Goal: Transaction & Acquisition: Obtain resource

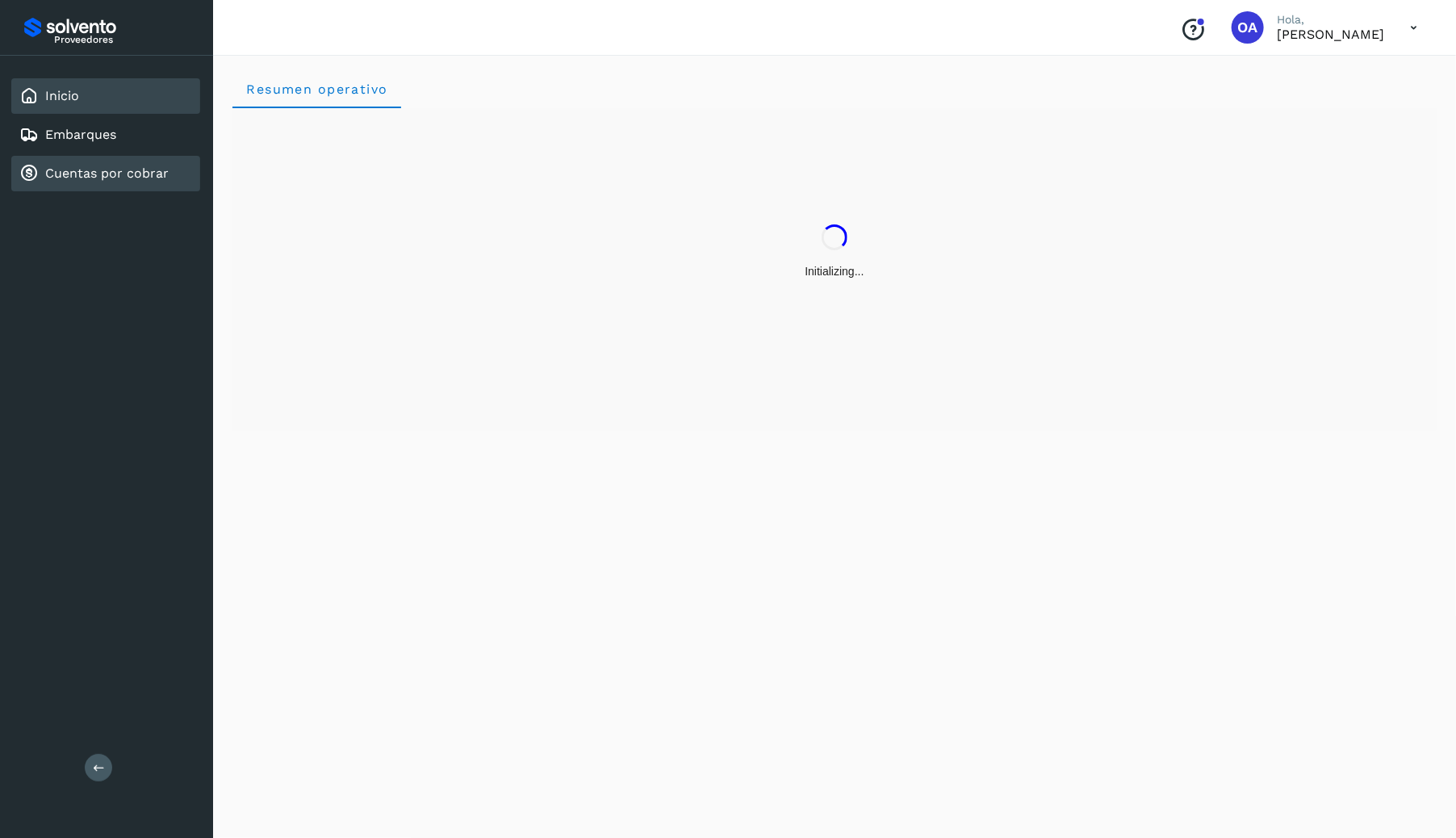
click at [150, 175] on link "Cuentas por cobrar" at bounding box center [107, 173] width 124 height 15
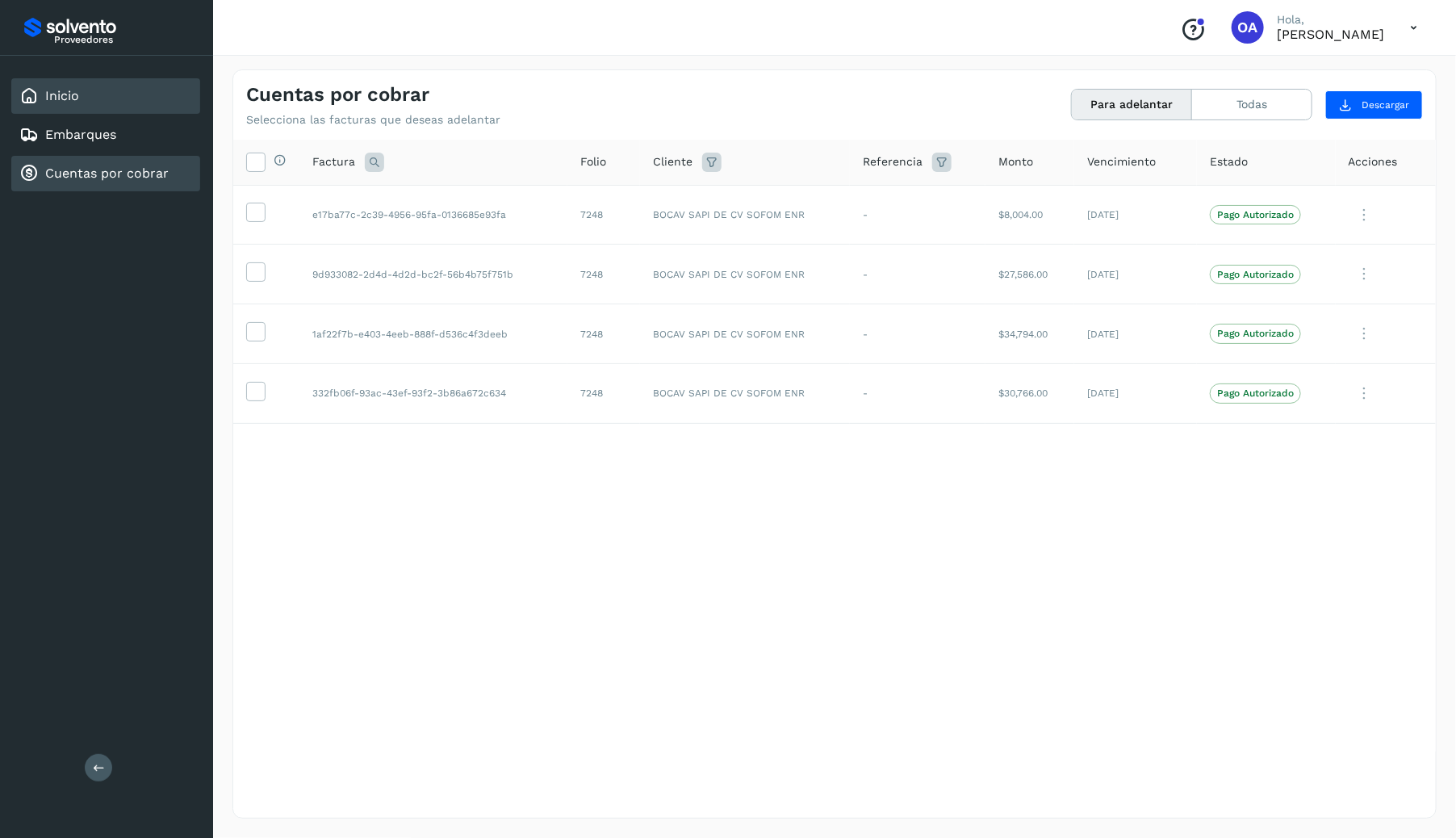
click at [112, 96] on div "Inicio" at bounding box center [105, 96] width 189 height 35
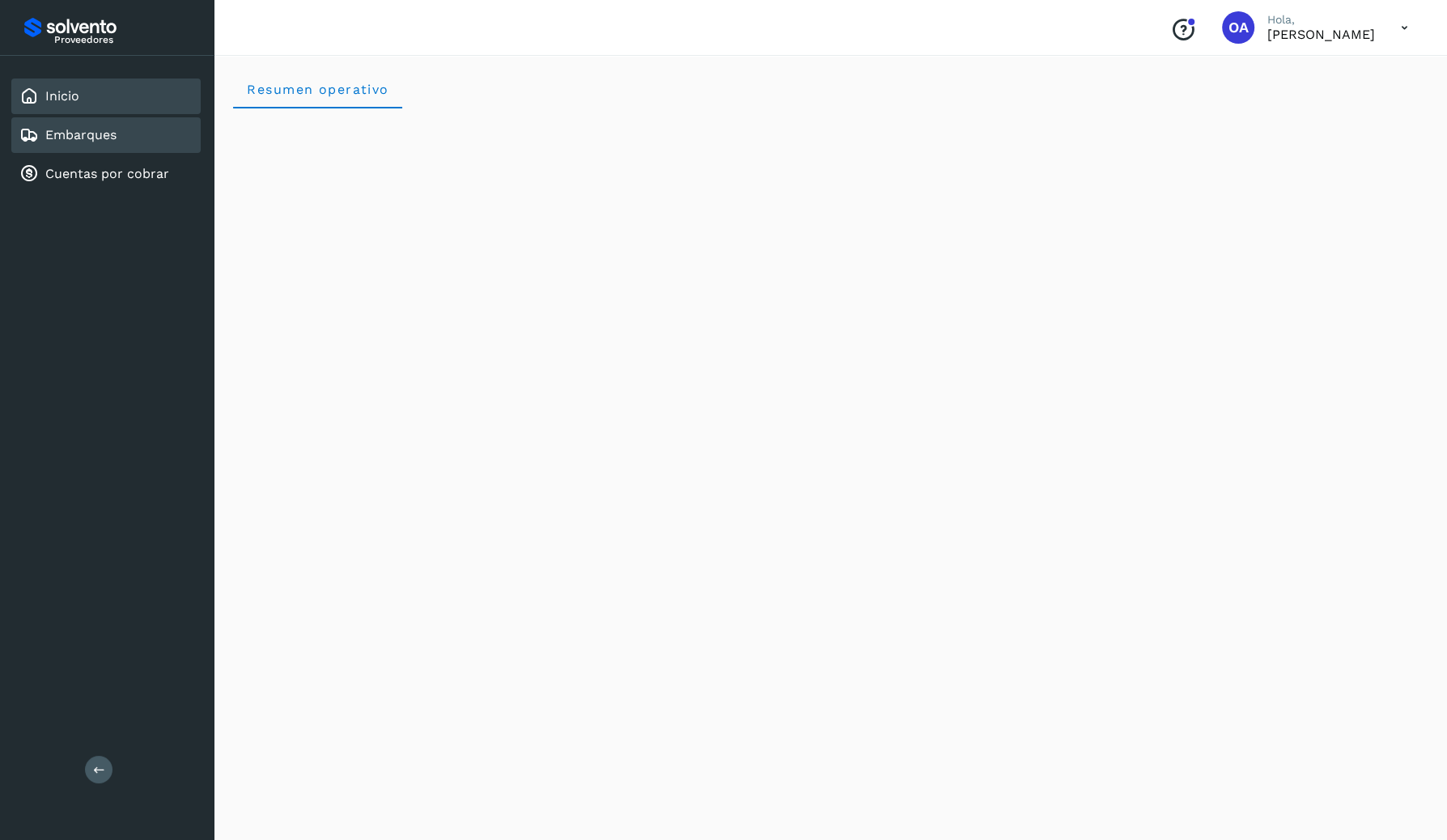
click at [129, 140] on div "Embarques" at bounding box center [106, 135] width 189 height 35
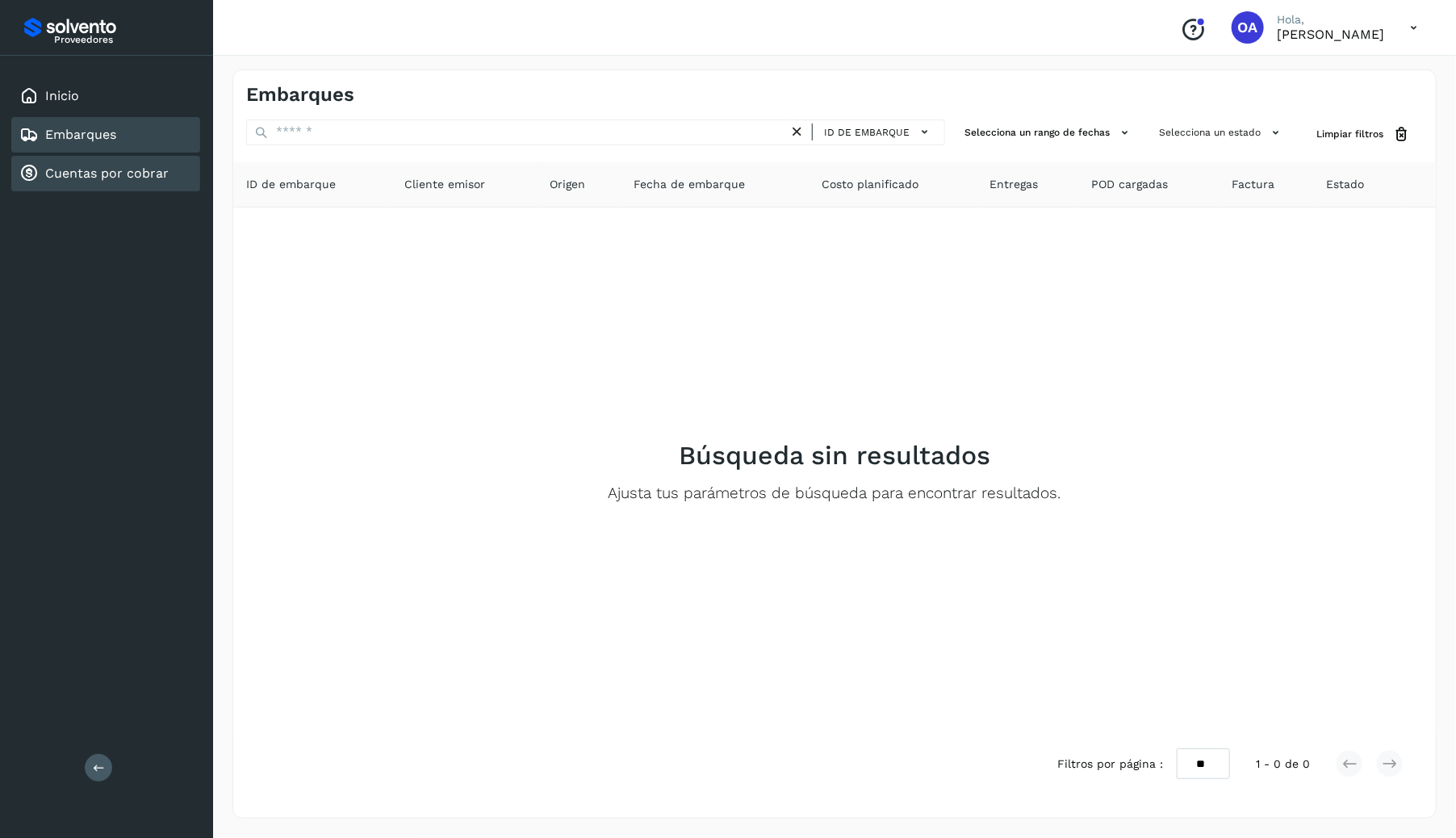
click at [107, 172] on link "Cuentas por cobrar" at bounding box center [107, 173] width 124 height 15
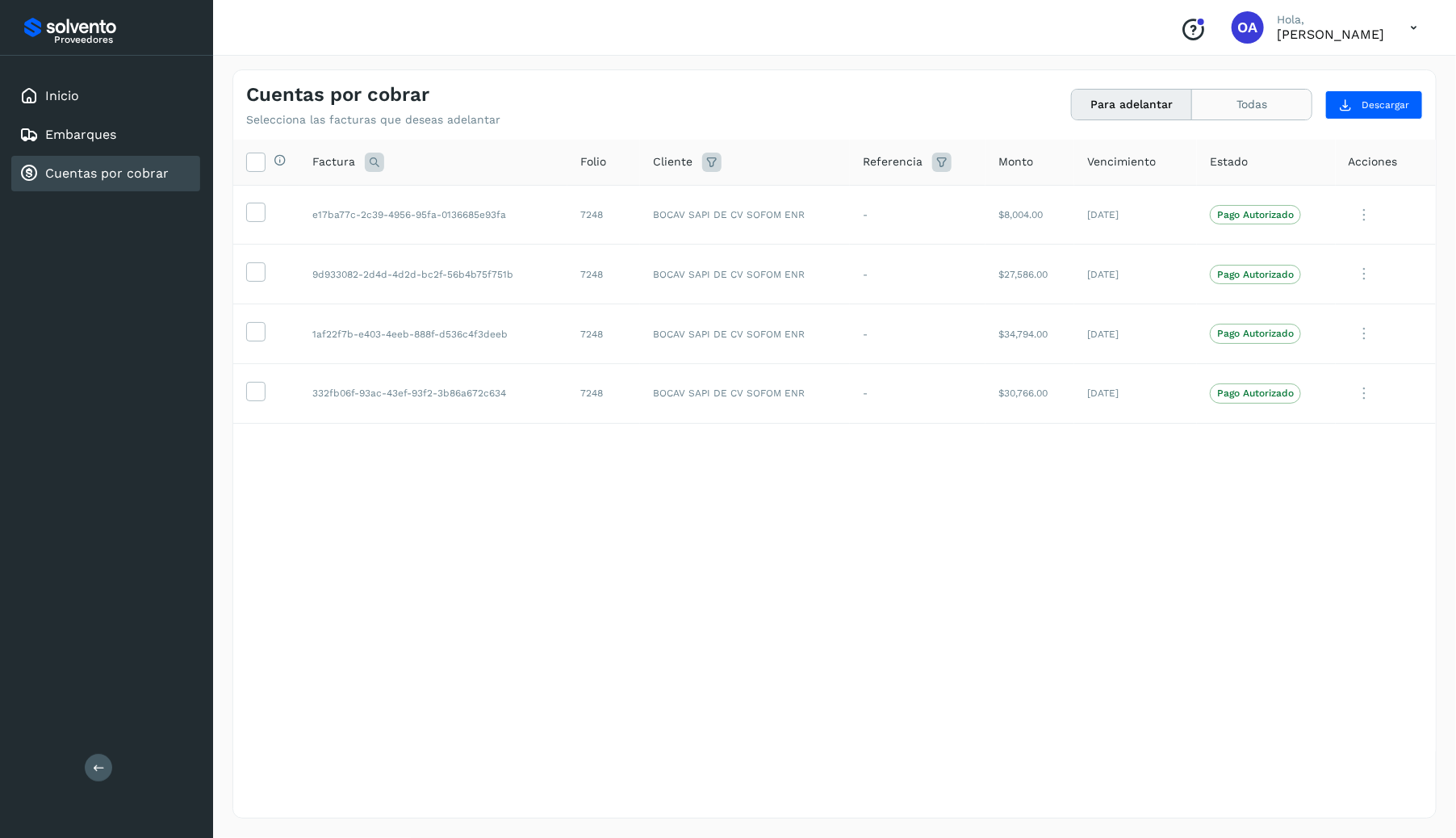
click at [1248, 107] on button "Todas" at bounding box center [1252, 104] width 119 height 30
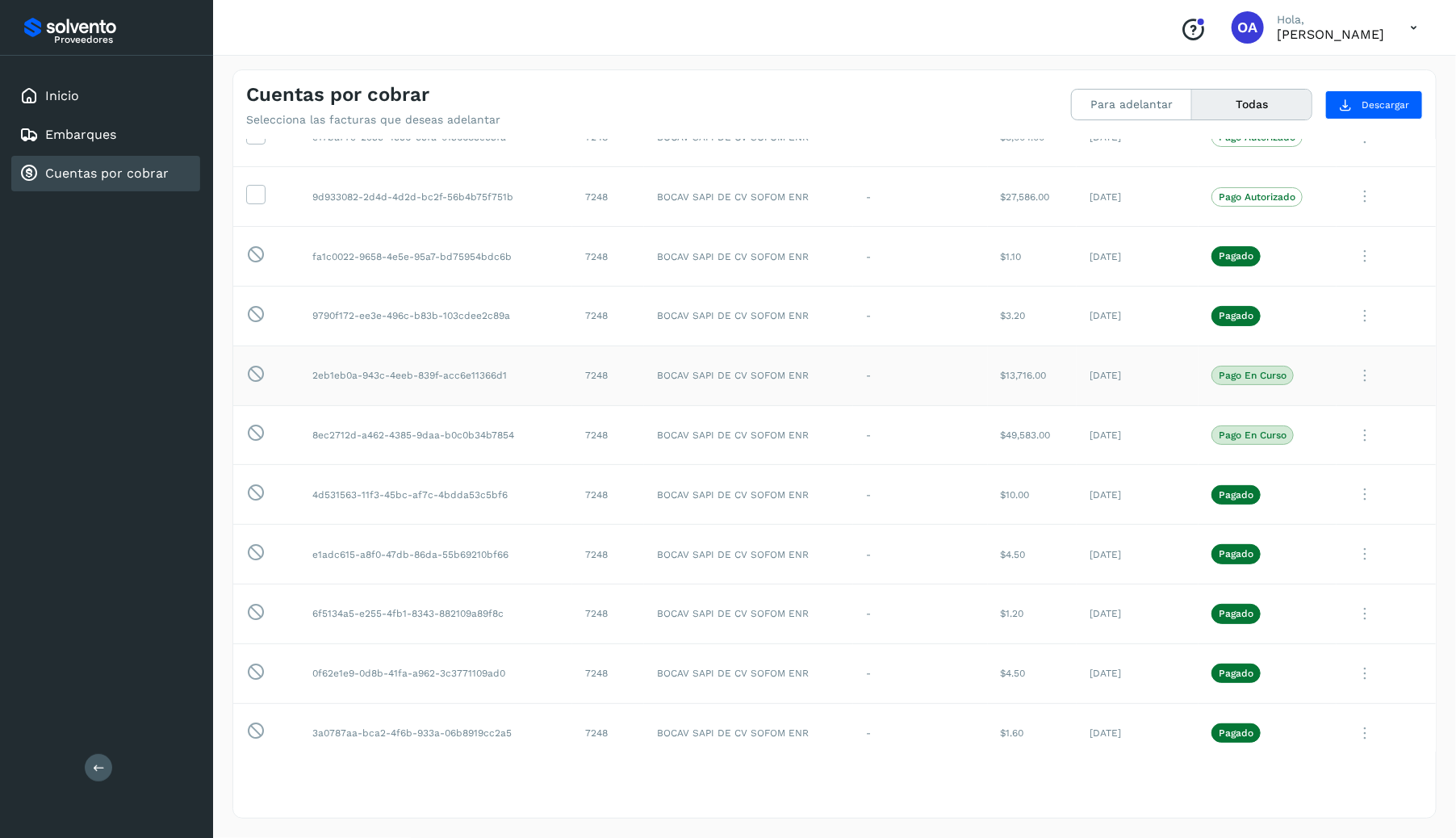
scroll to position [78, 0]
click at [1165, 114] on button "Para adelantar" at bounding box center [1132, 104] width 120 height 30
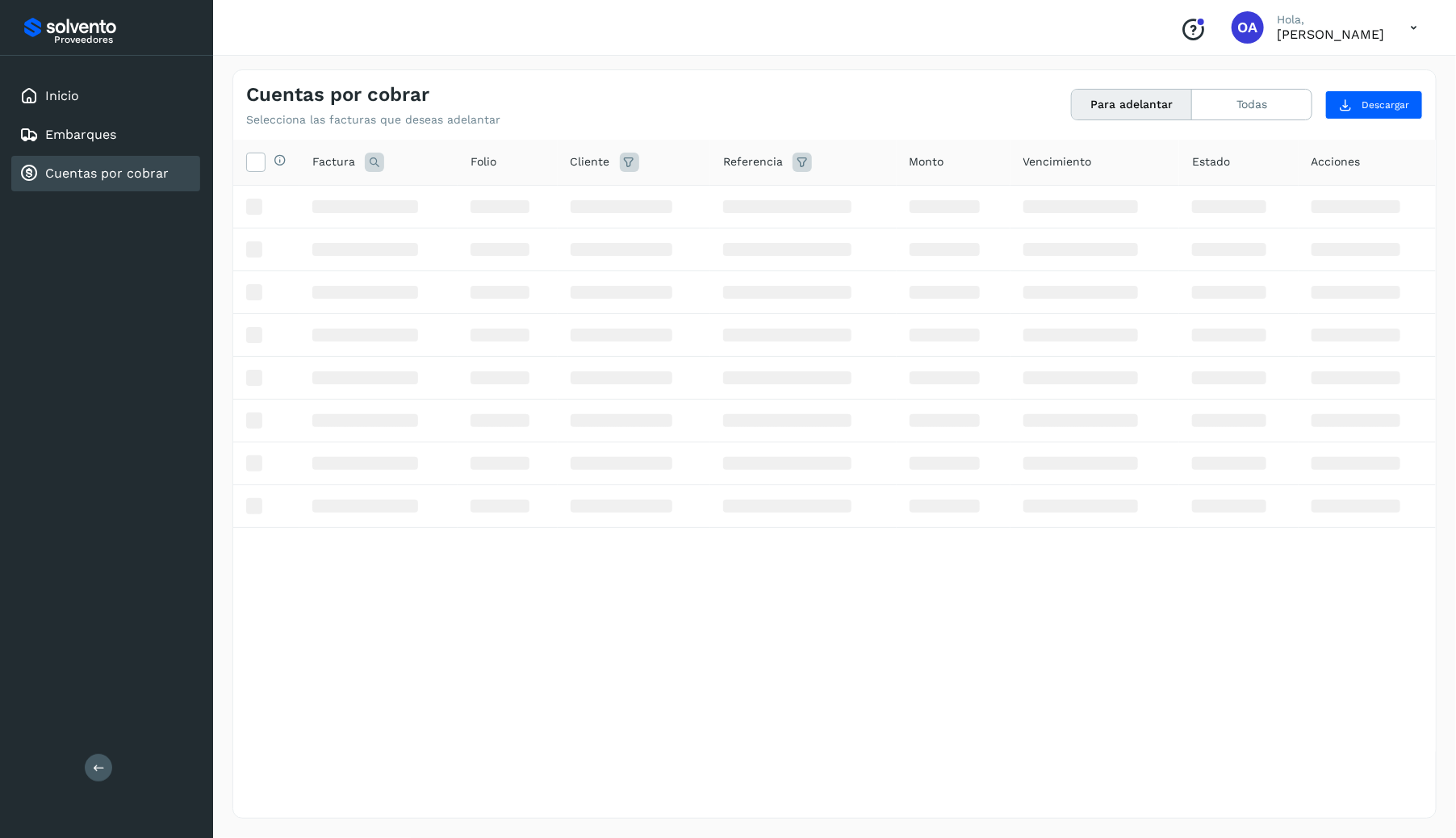
scroll to position [0, 0]
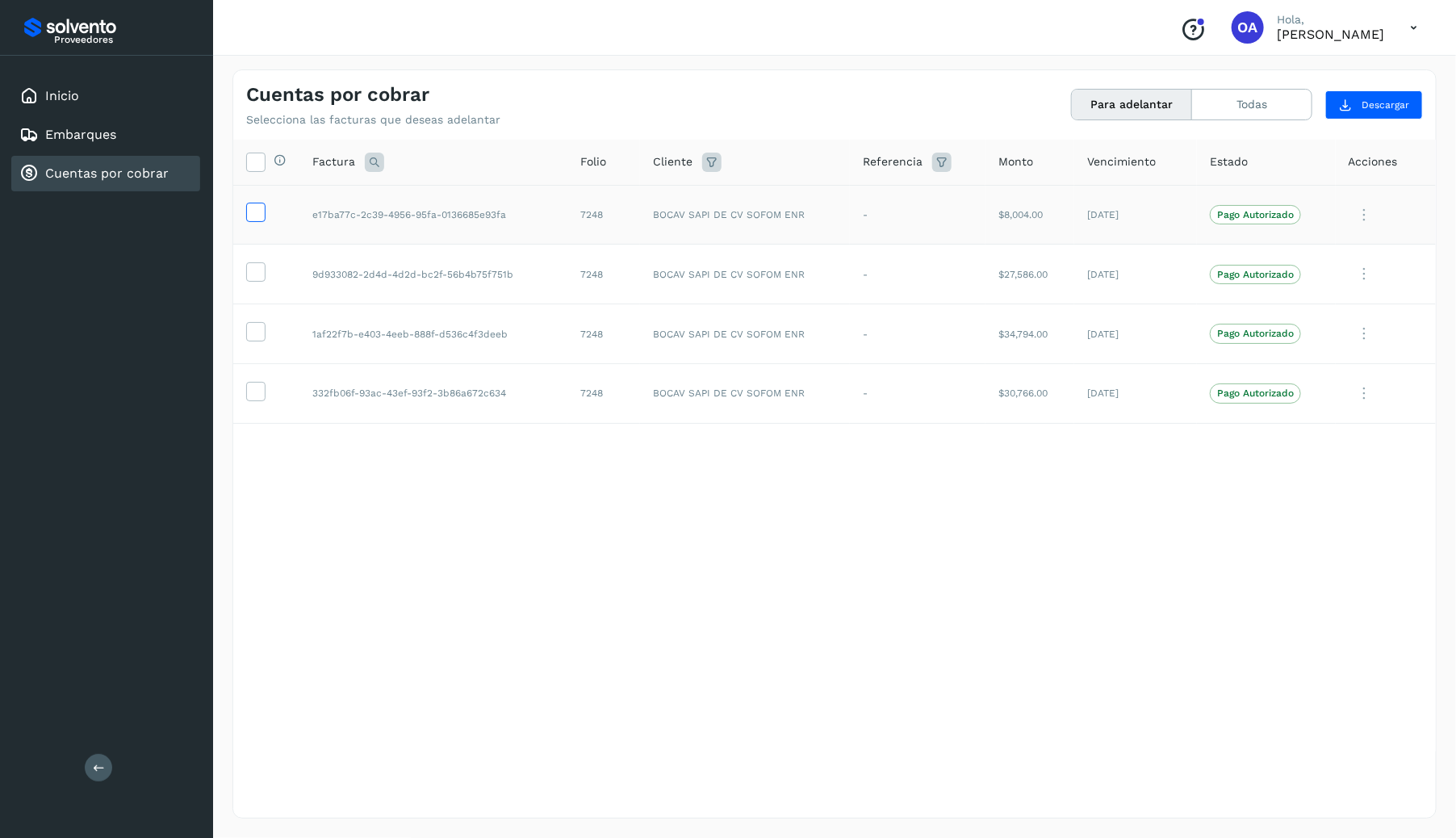
click at [258, 205] on icon at bounding box center [255, 211] width 17 height 17
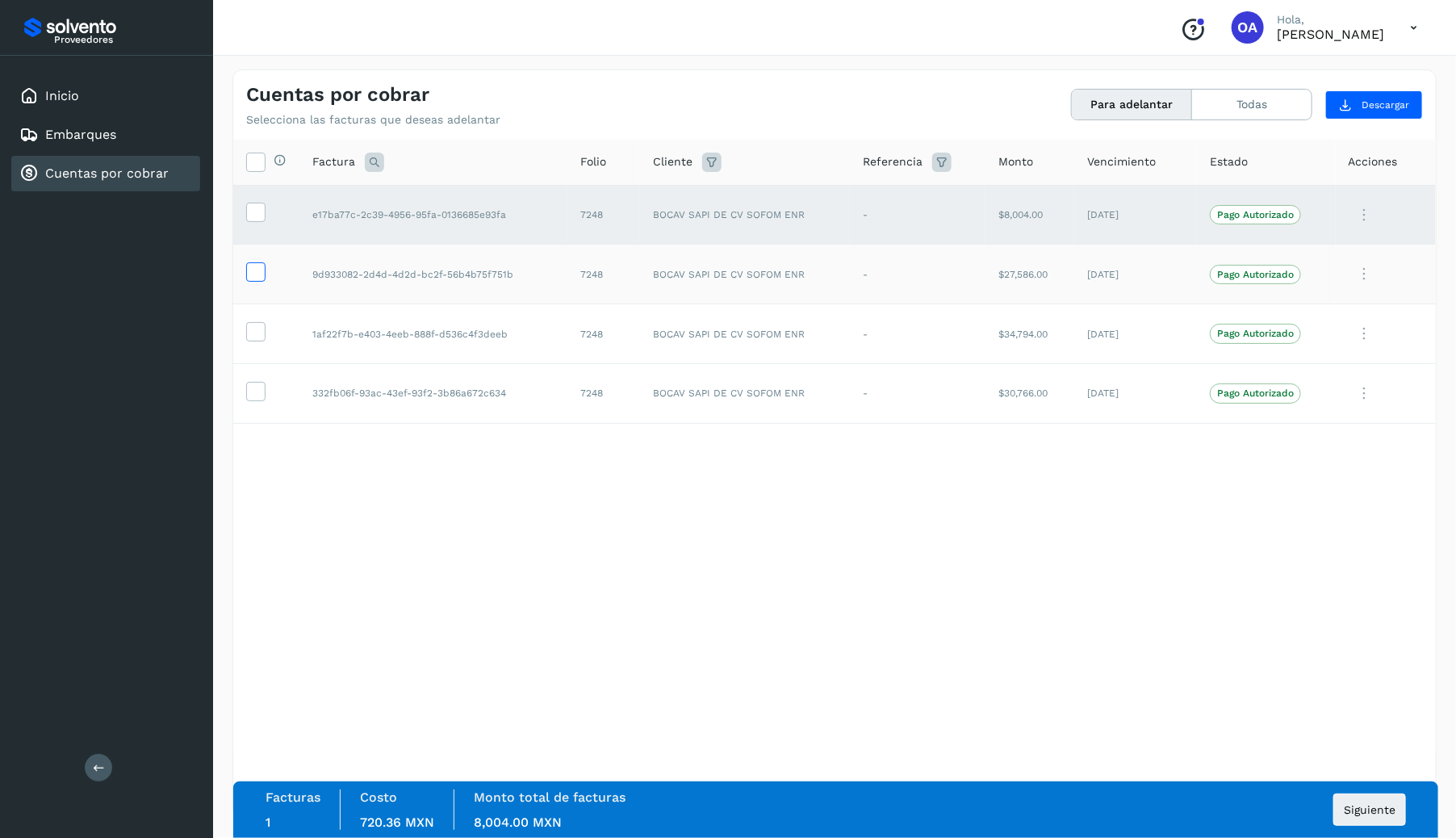
click at [264, 265] on label at bounding box center [256, 272] width 19 height 19
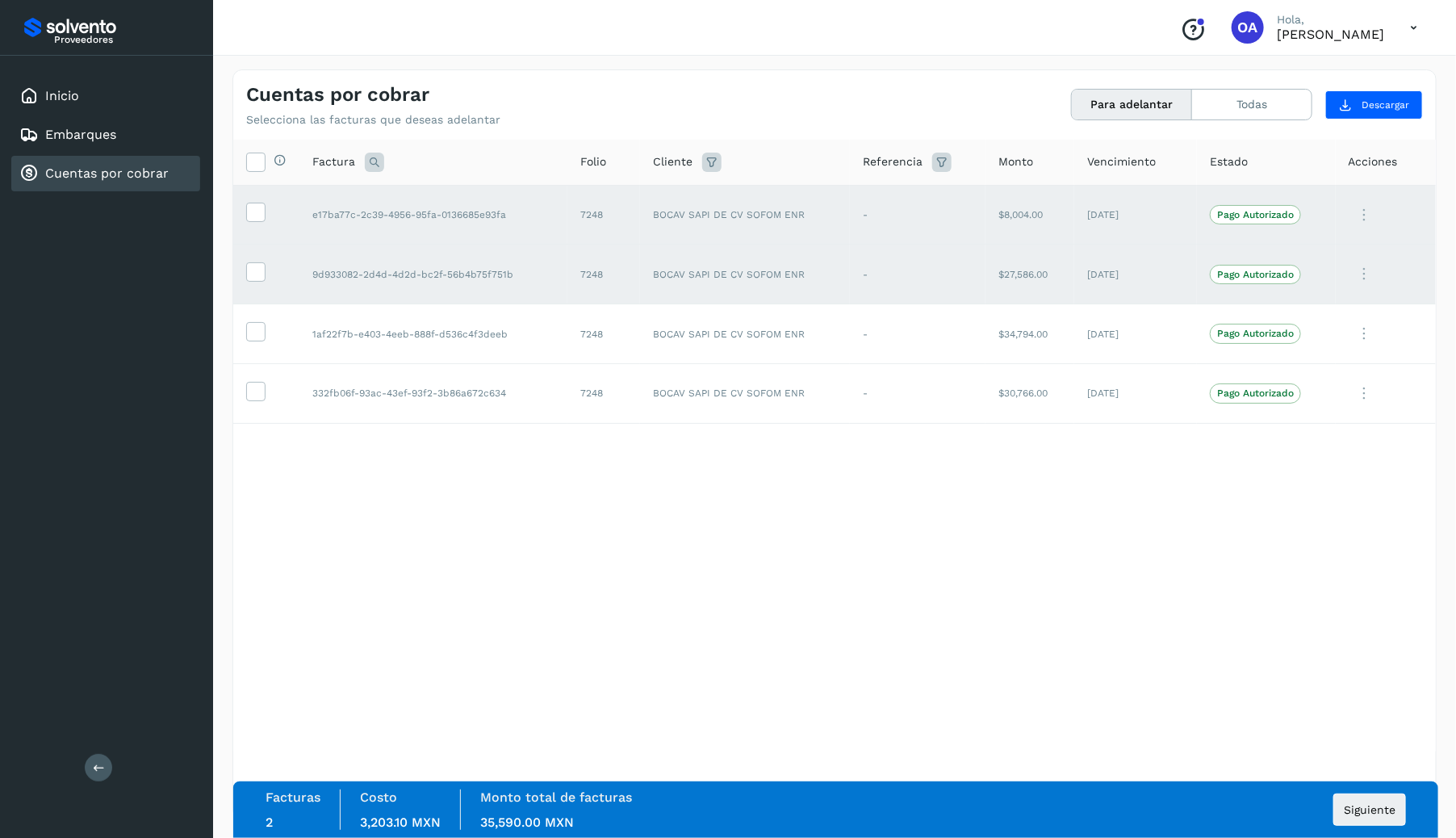
click at [375, 160] on icon at bounding box center [374, 162] width 19 height 19
click at [687, 161] on span "Cliente" at bounding box center [673, 161] width 40 height 17
click at [1381, 814] on span "Siguiente" at bounding box center [1370, 809] width 51 height 12
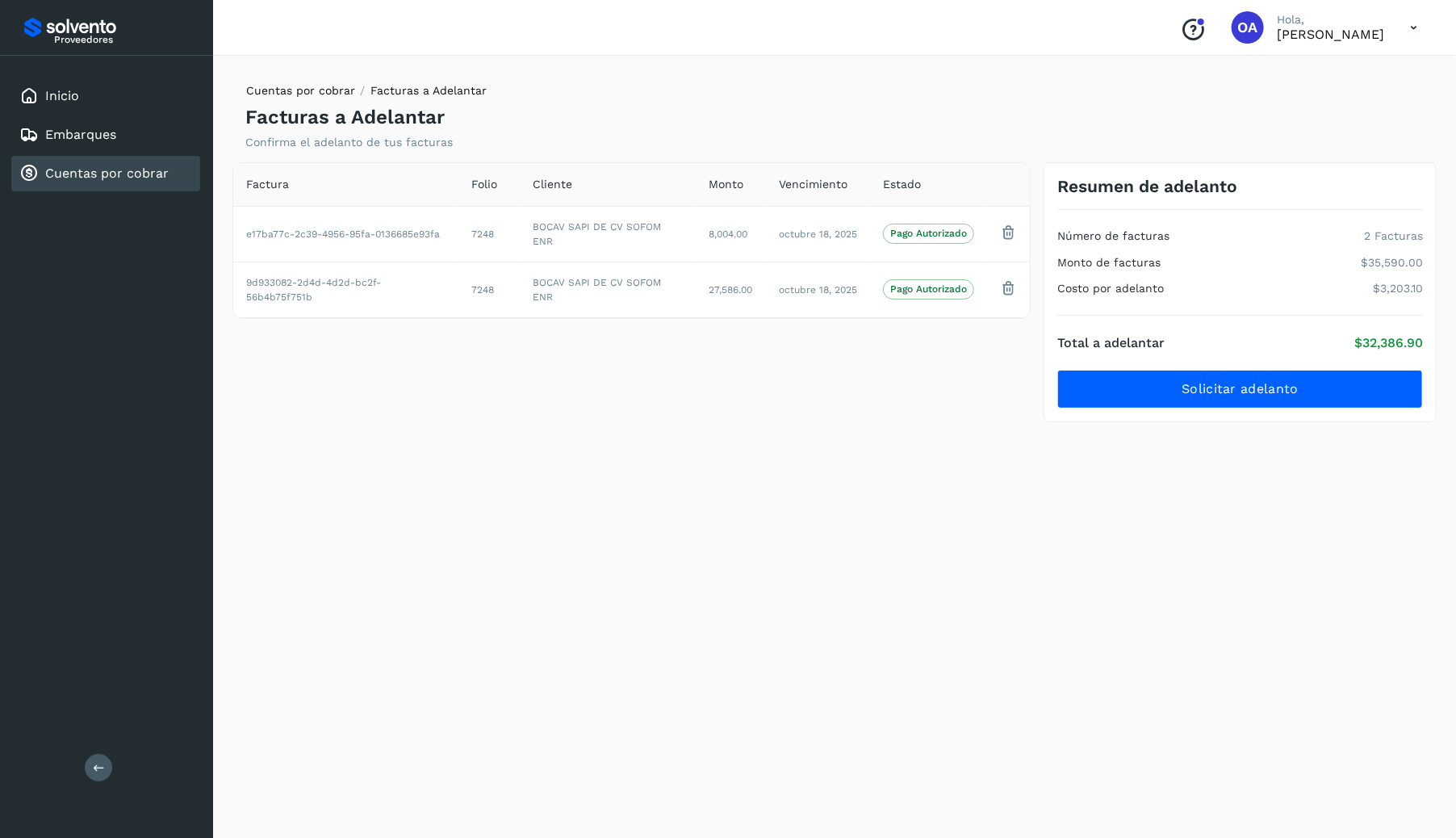
click at [323, 87] on link "Cuentas por cobrar" at bounding box center [300, 90] width 109 height 13
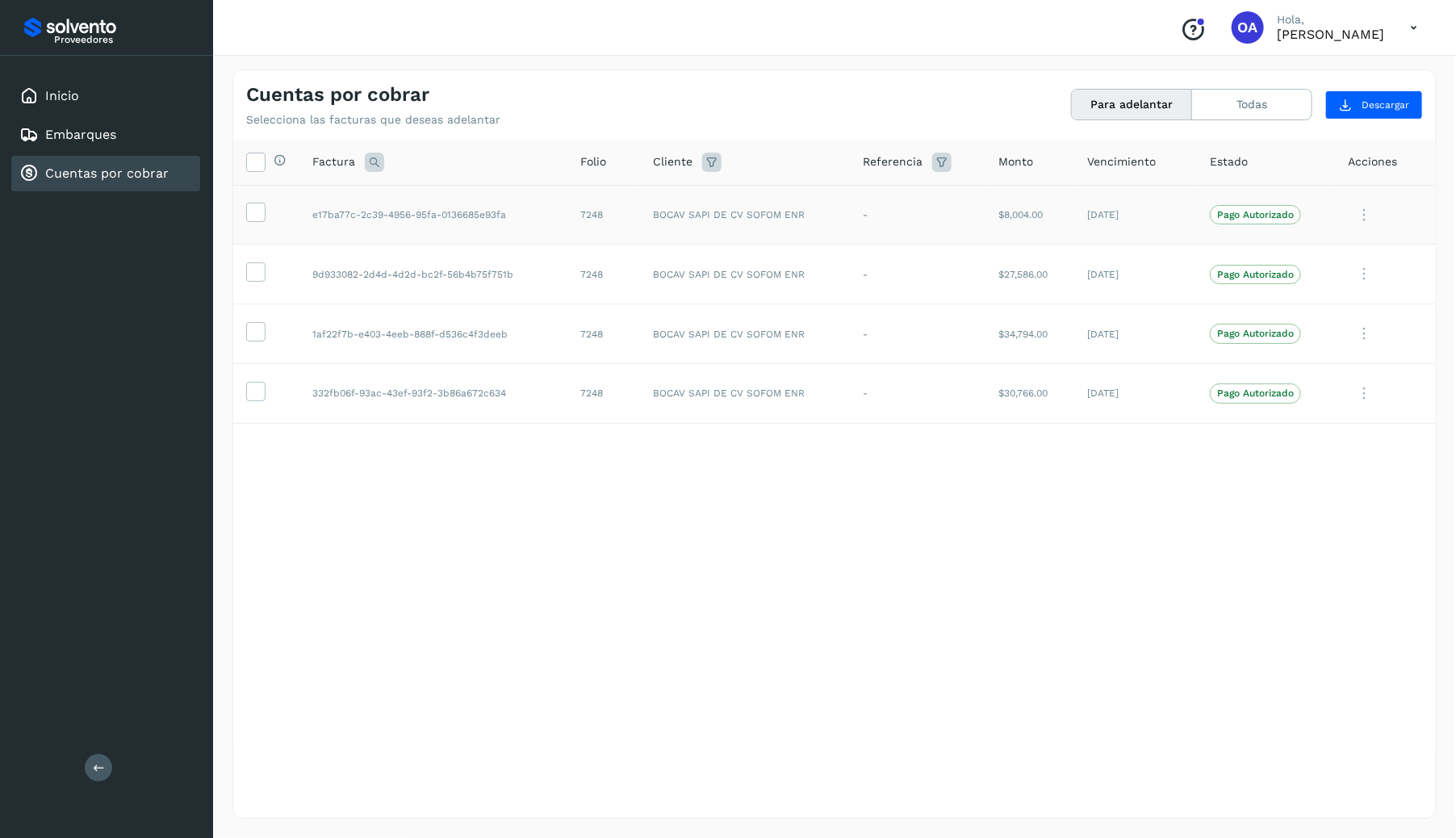
click at [1364, 216] on icon at bounding box center [1365, 214] width 32 height 33
click at [1309, 250] on button "Ver Detalle" at bounding box center [1326, 254] width 192 height 32
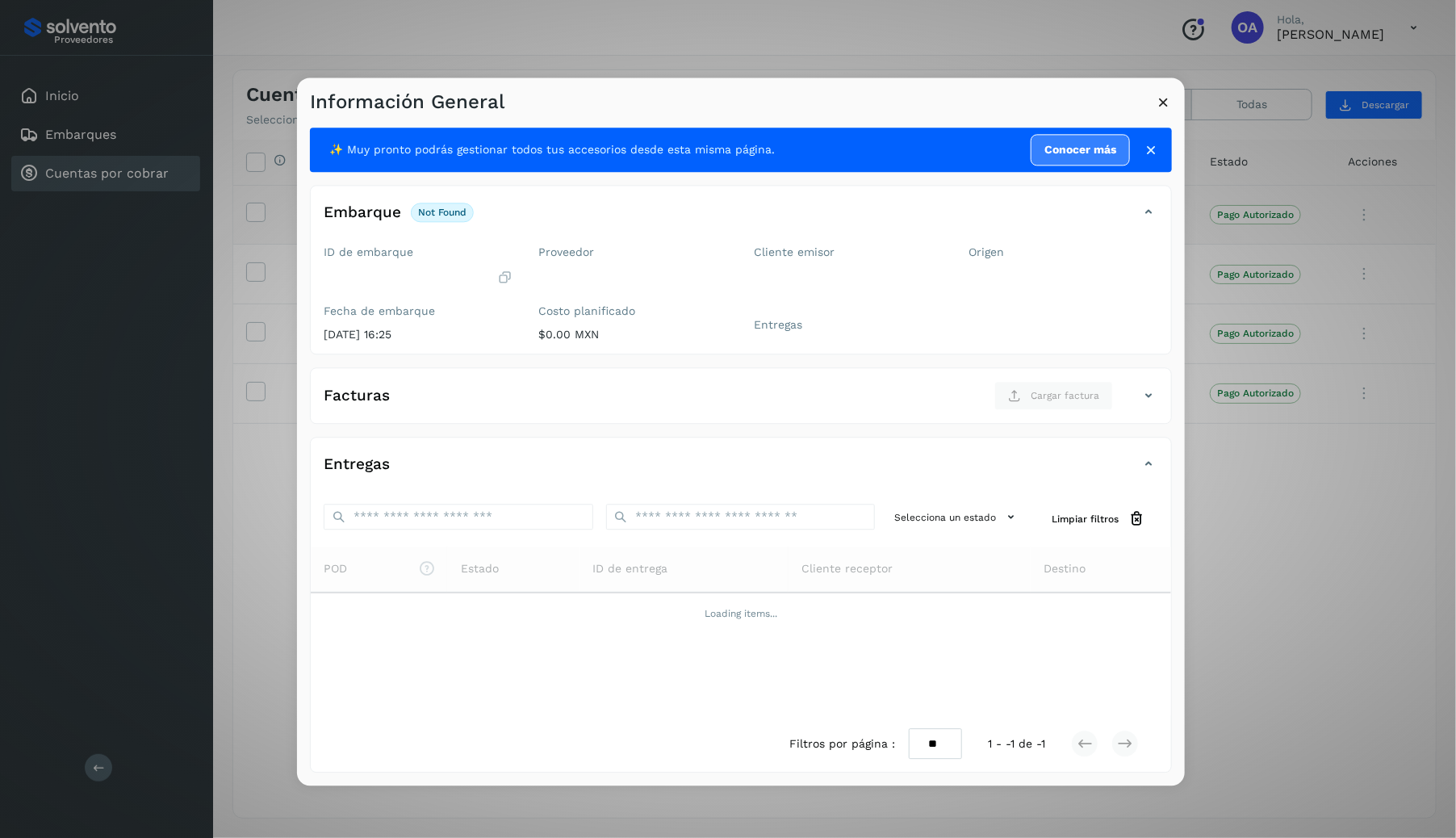
click at [1165, 100] on icon at bounding box center [1163, 102] width 17 height 17
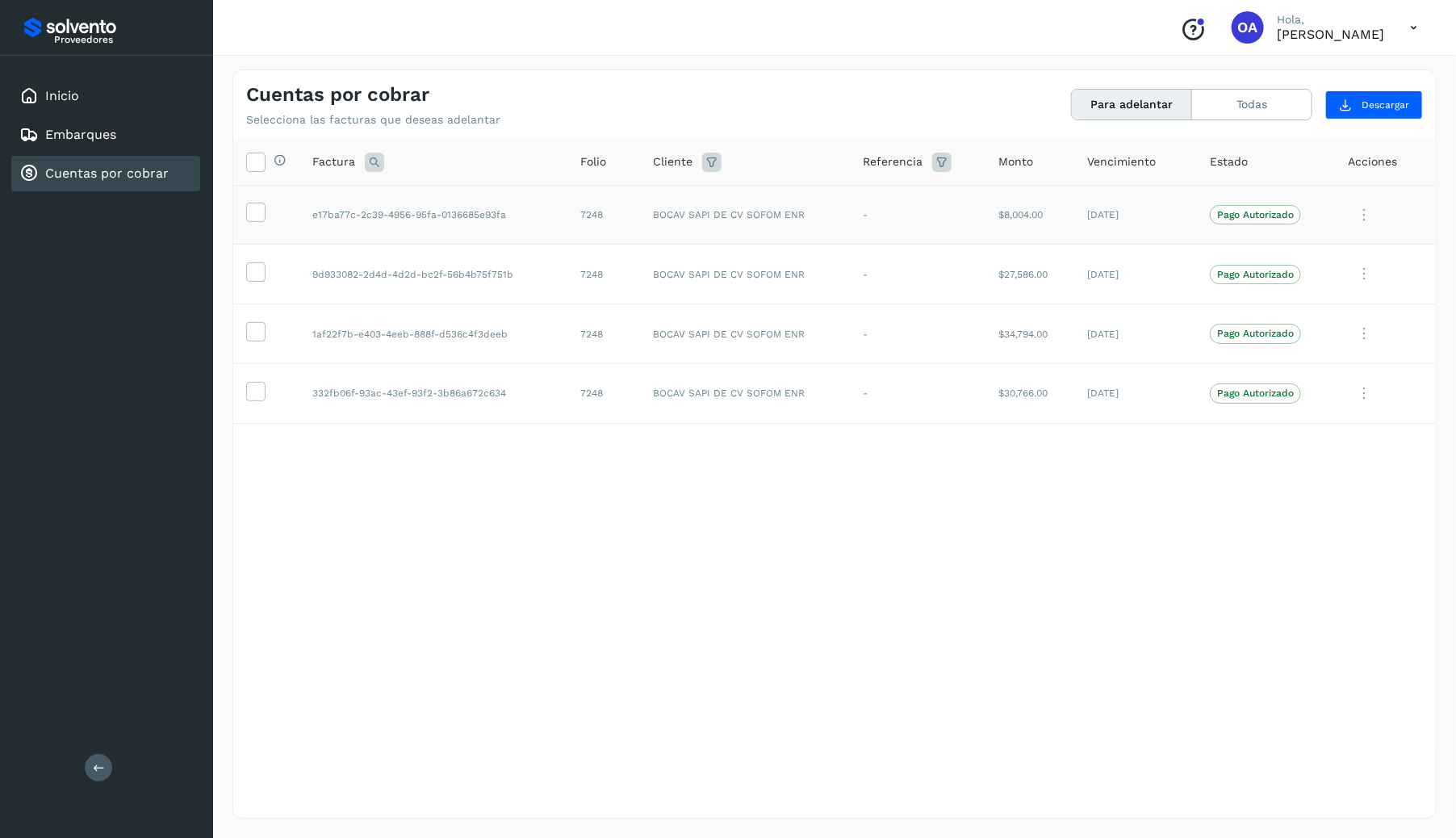
click at [1368, 214] on icon at bounding box center [1365, 214] width 32 height 33
click at [1318, 262] on button "Ver Detalle" at bounding box center [1326, 254] width 192 height 32
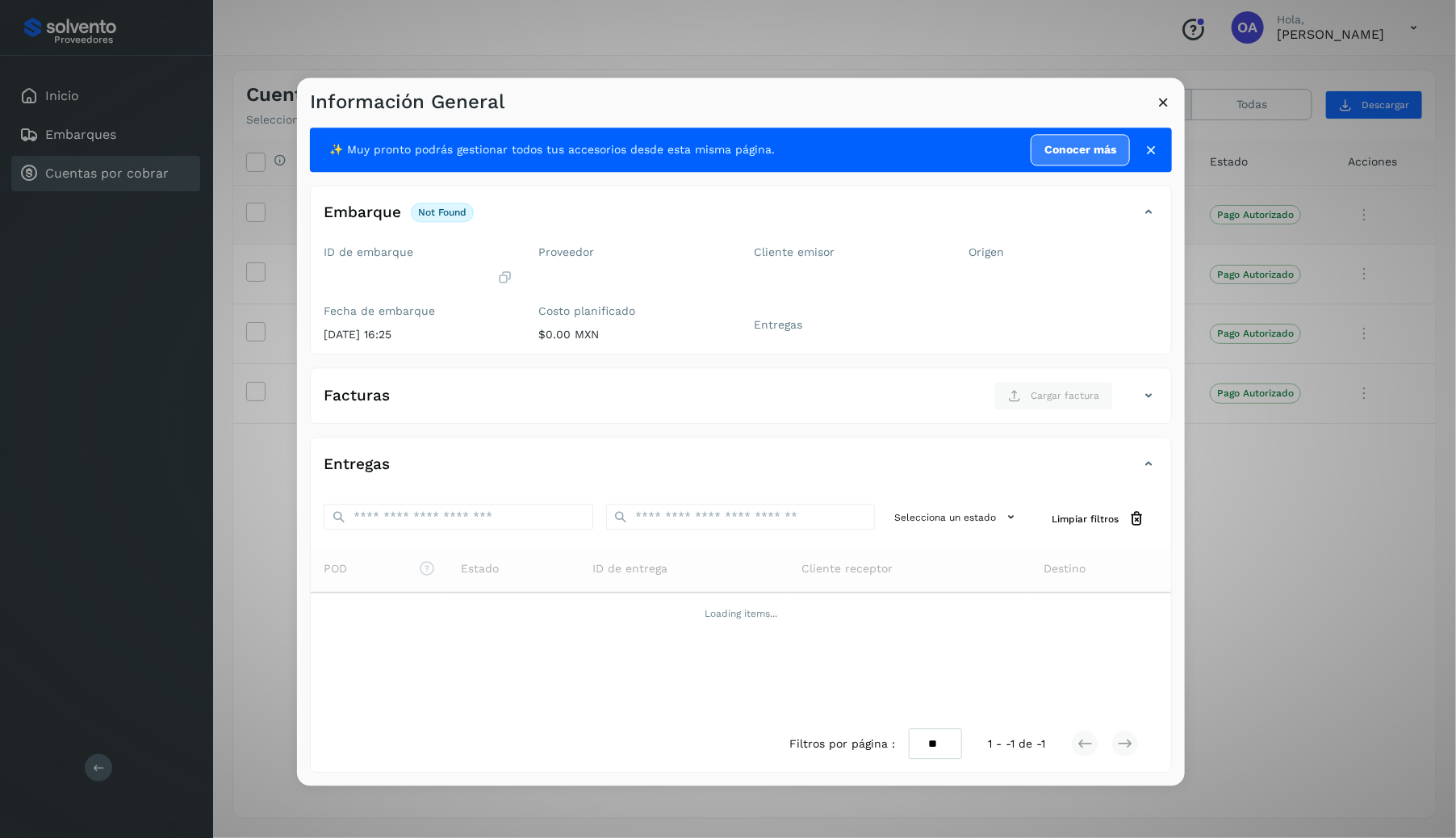
click at [1159, 111] on icon at bounding box center [1163, 102] width 17 height 17
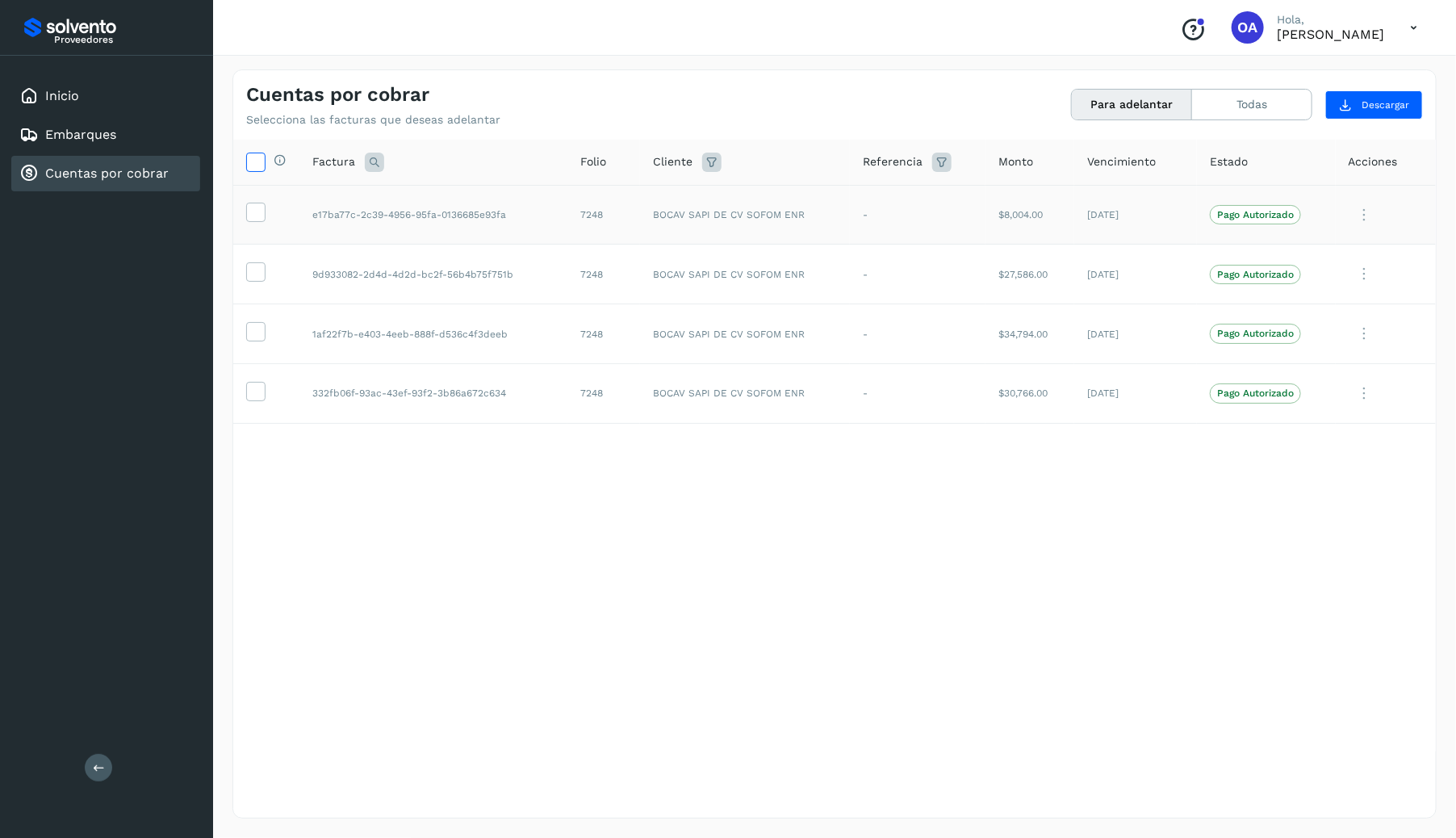
click at [254, 170] on span at bounding box center [255, 165] width 17 height 13
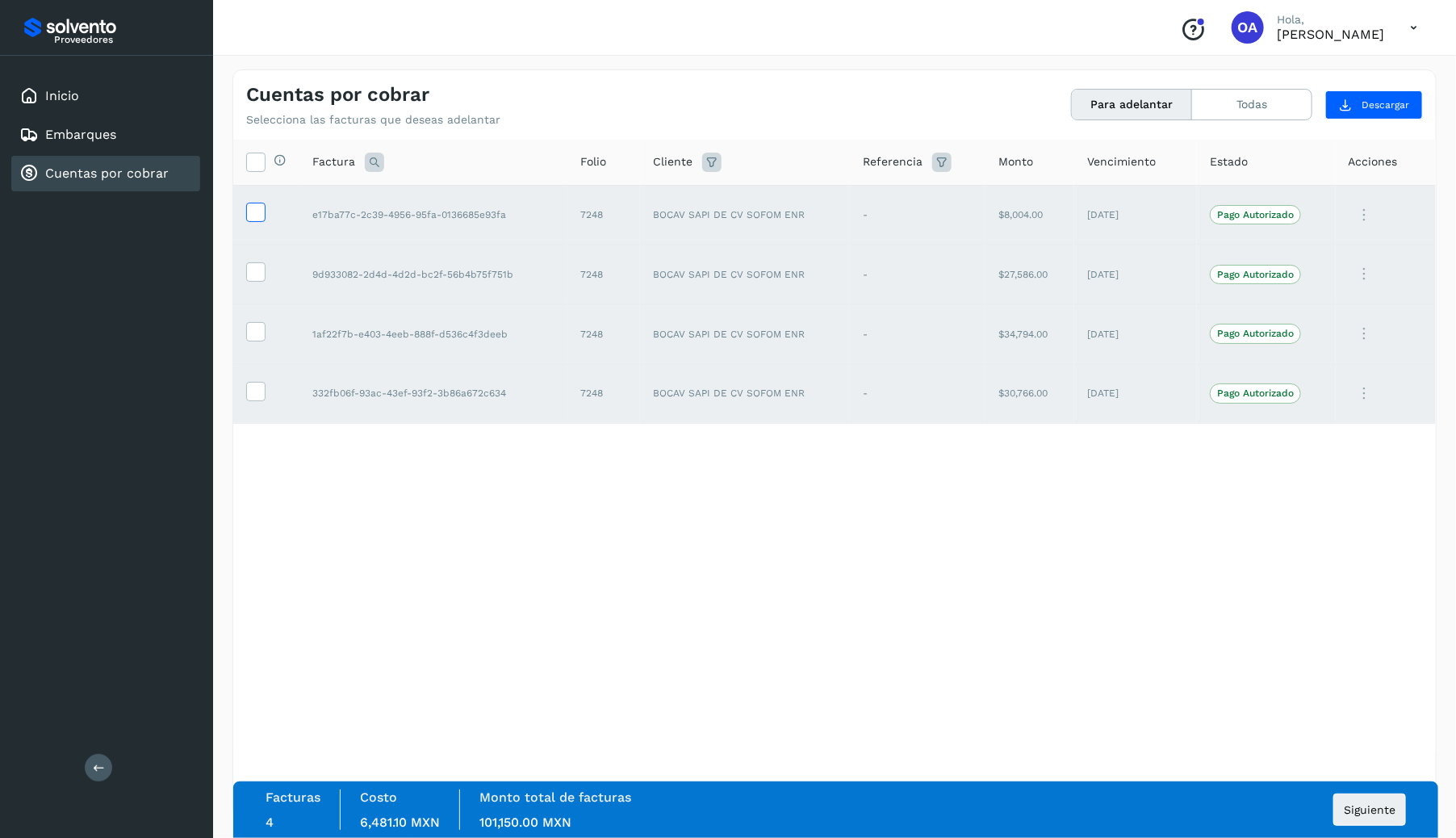
click at [262, 216] on icon at bounding box center [255, 211] width 17 height 17
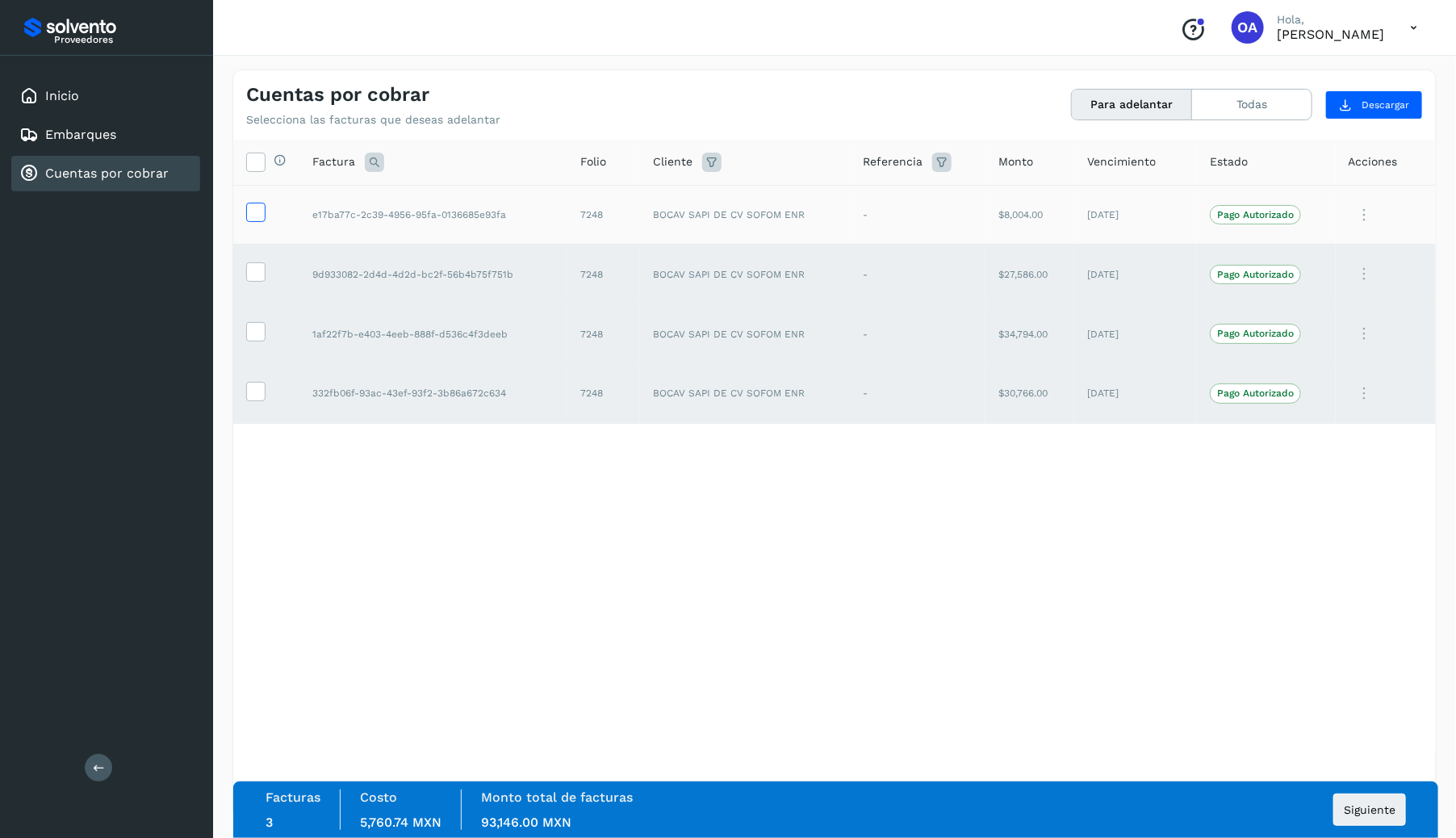
click at [262, 216] on icon at bounding box center [255, 211] width 17 height 17
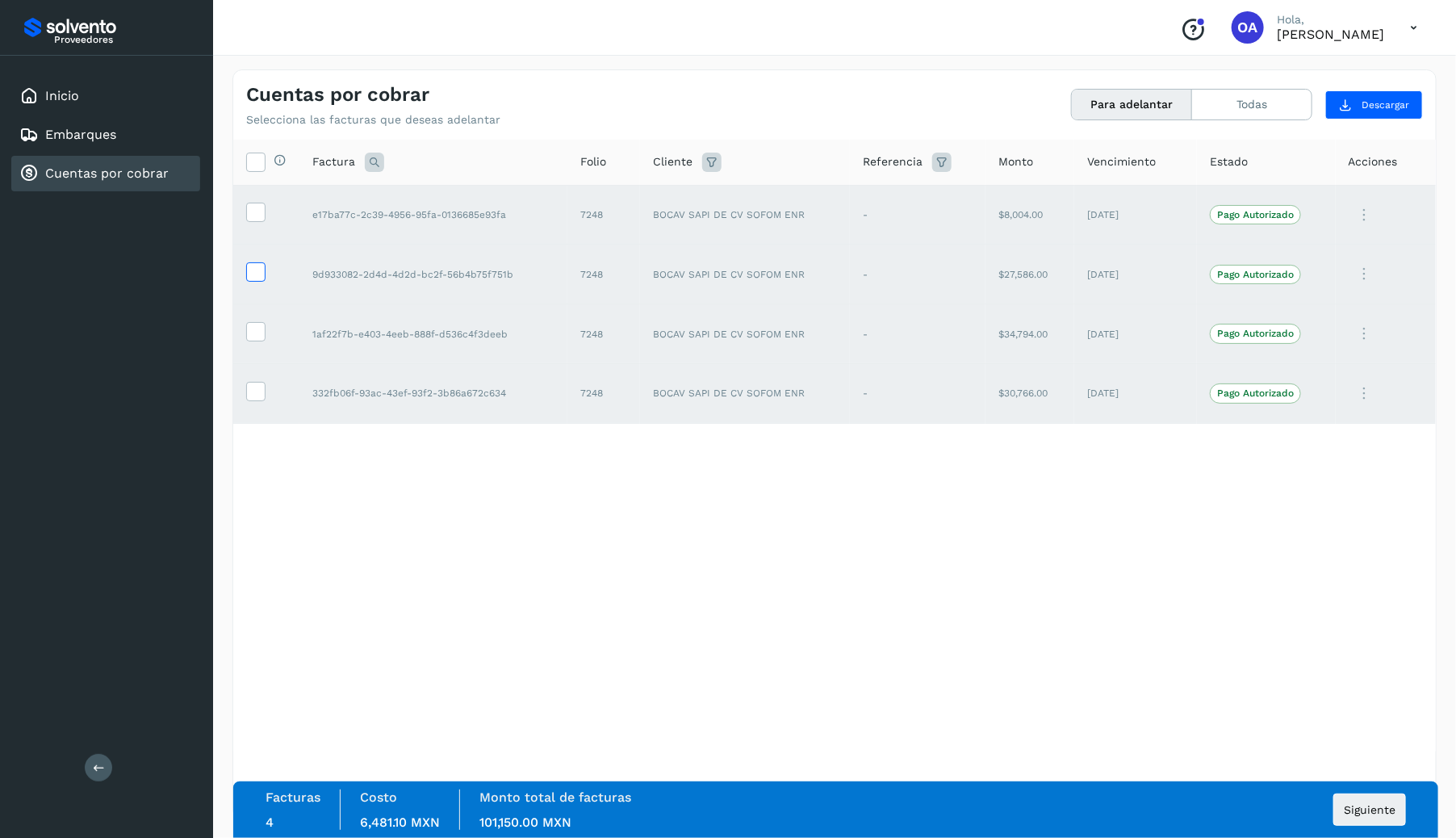
click at [261, 265] on icon at bounding box center [255, 270] width 17 height 17
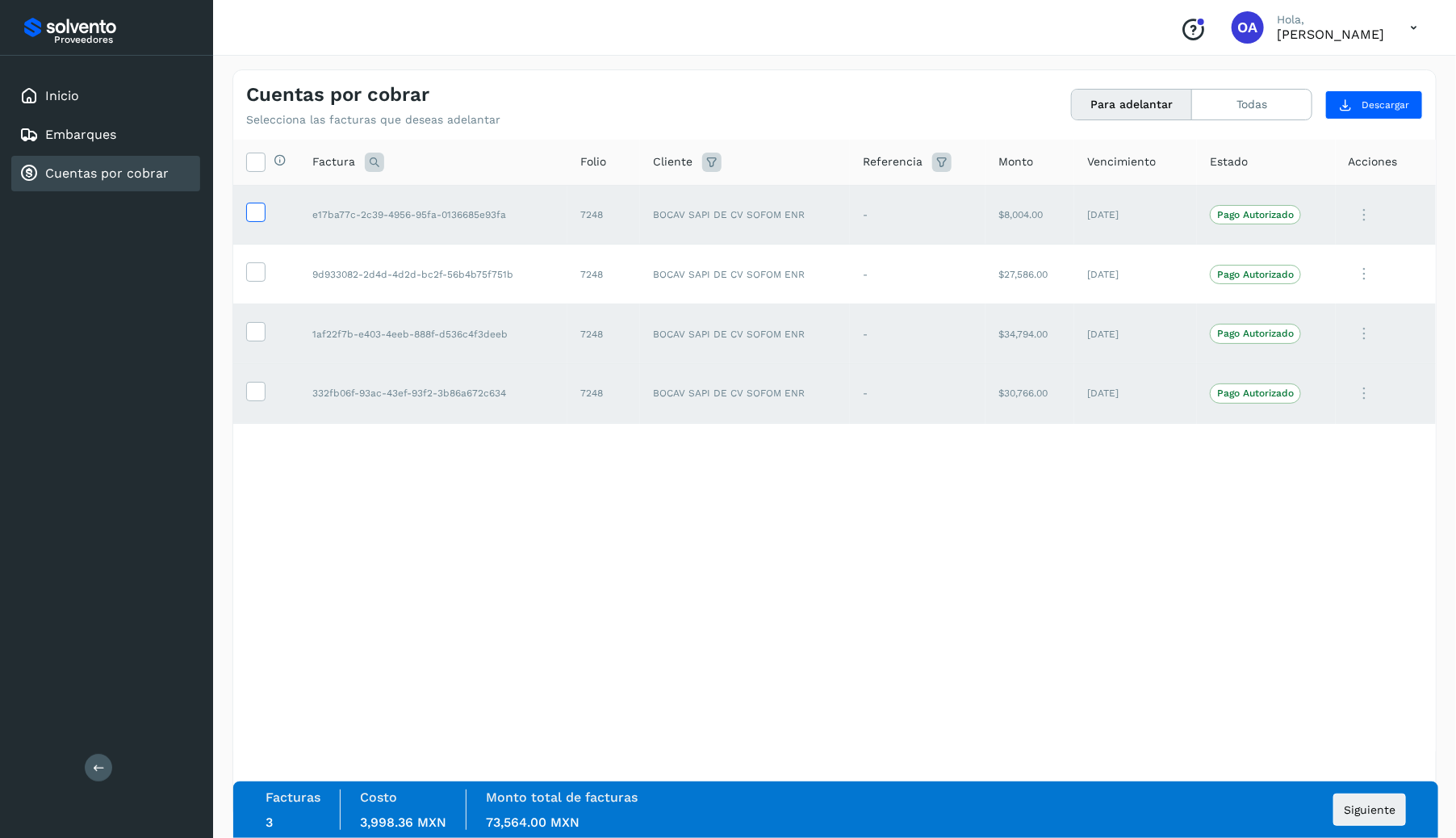
click at [260, 206] on icon at bounding box center [255, 211] width 17 height 17
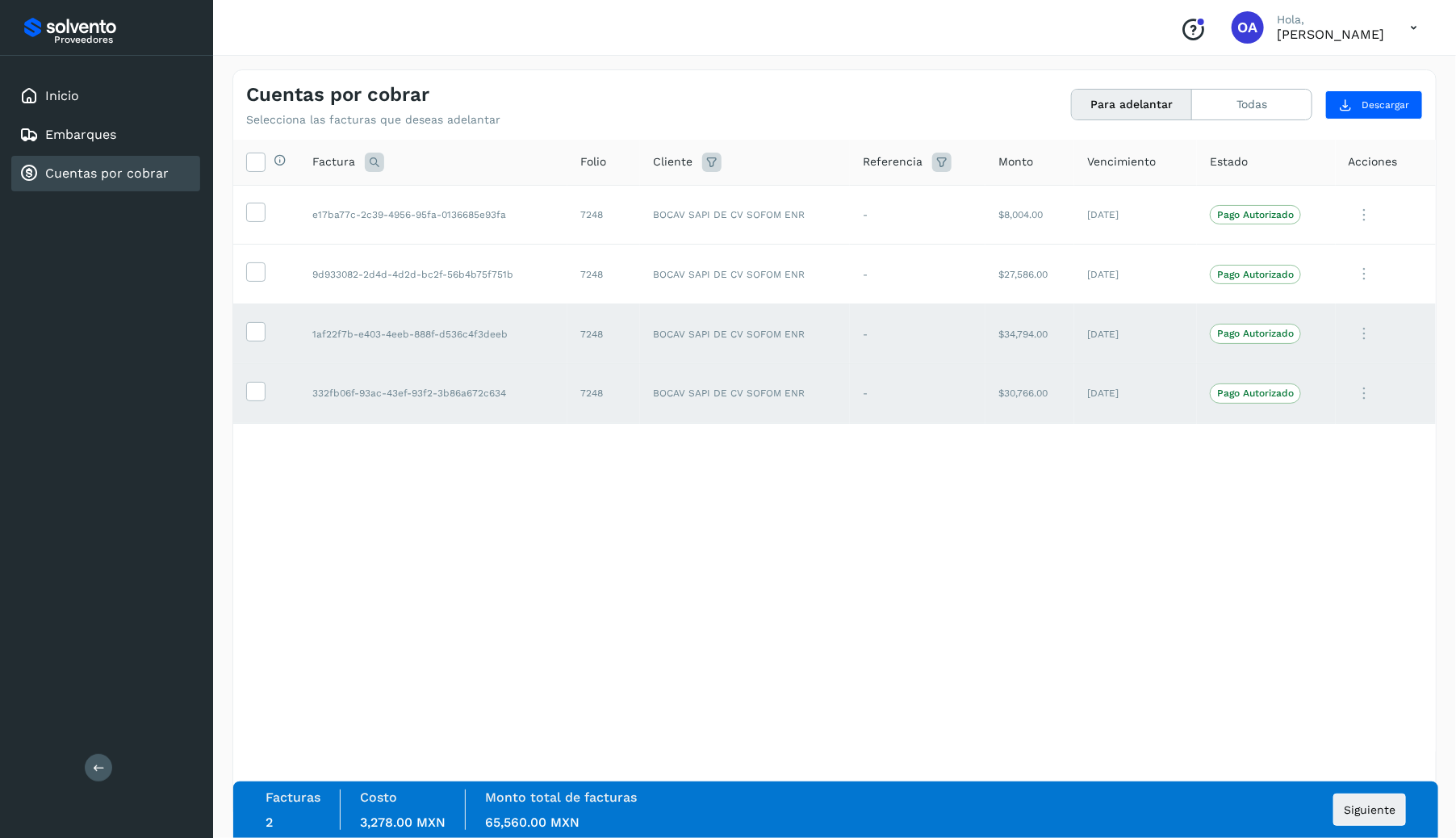
click at [261, 150] on th "Selecciona todas las facturas disponibles para adelanto" at bounding box center [266, 163] width 66 height 46
click at [261, 156] on icon at bounding box center [255, 160] width 17 height 17
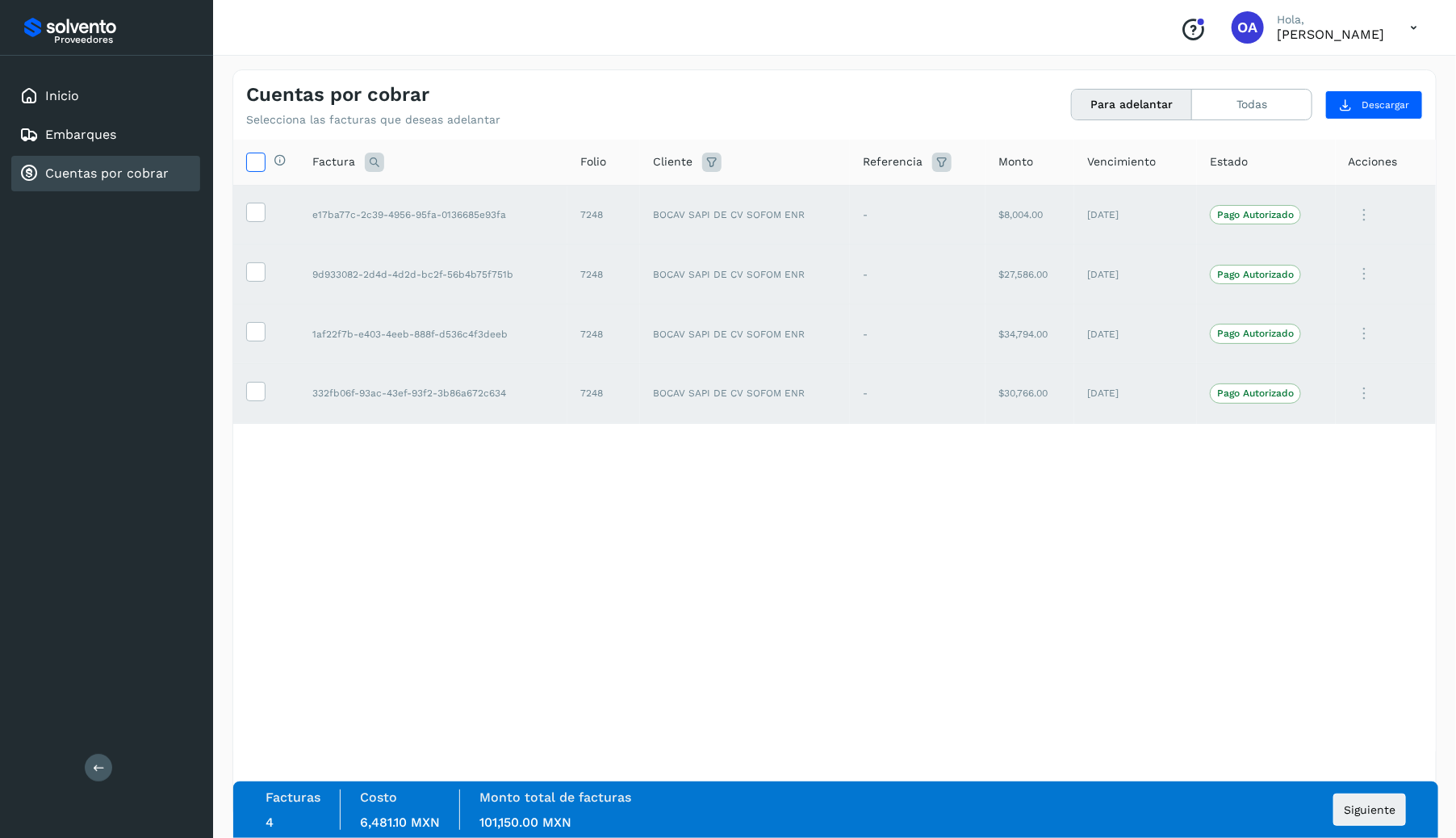
click at [261, 156] on icon at bounding box center [255, 160] width 17 height 17
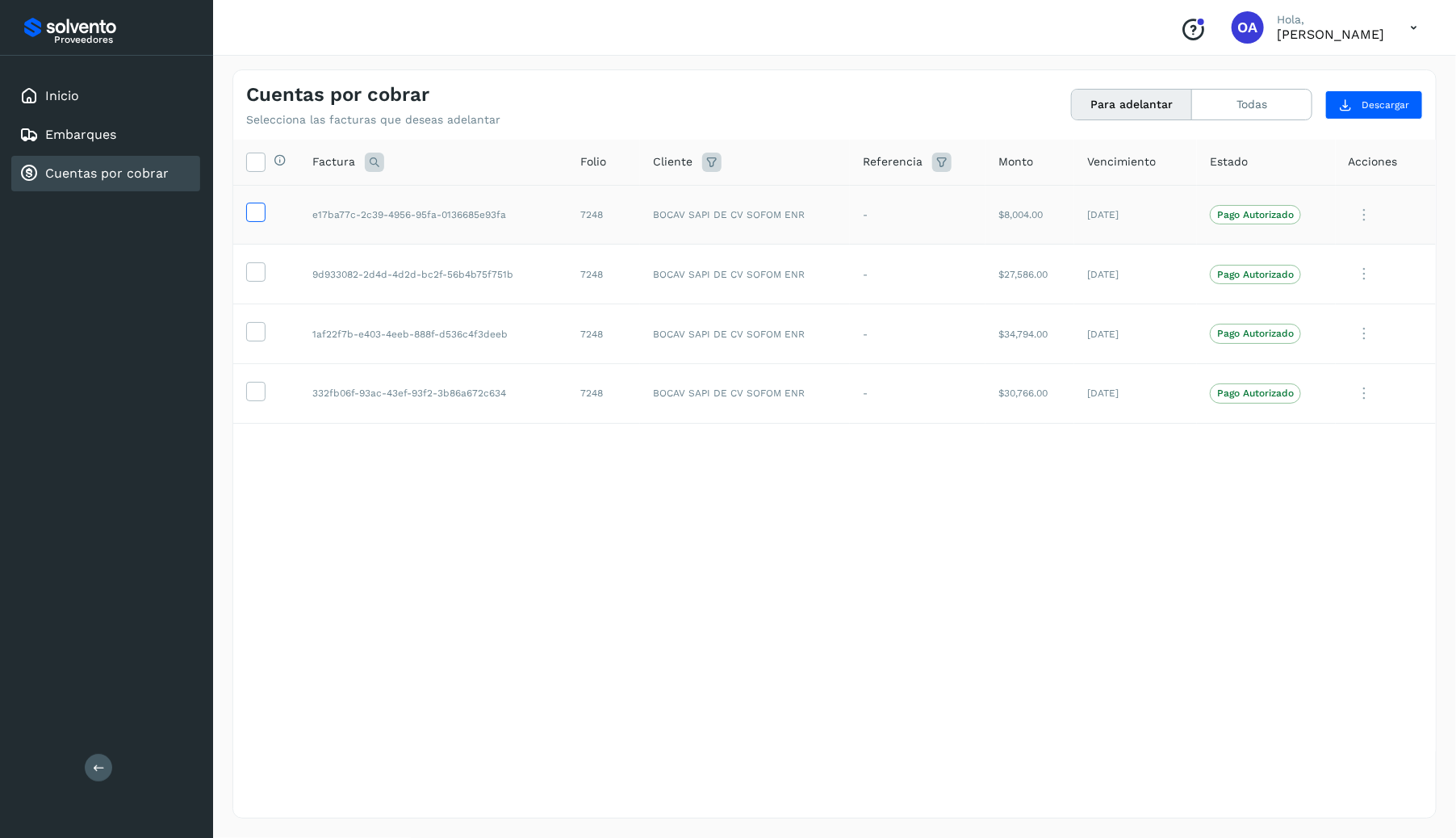
click at [256, 209] on icon at bounding box center [255, 211] width 17 height 17
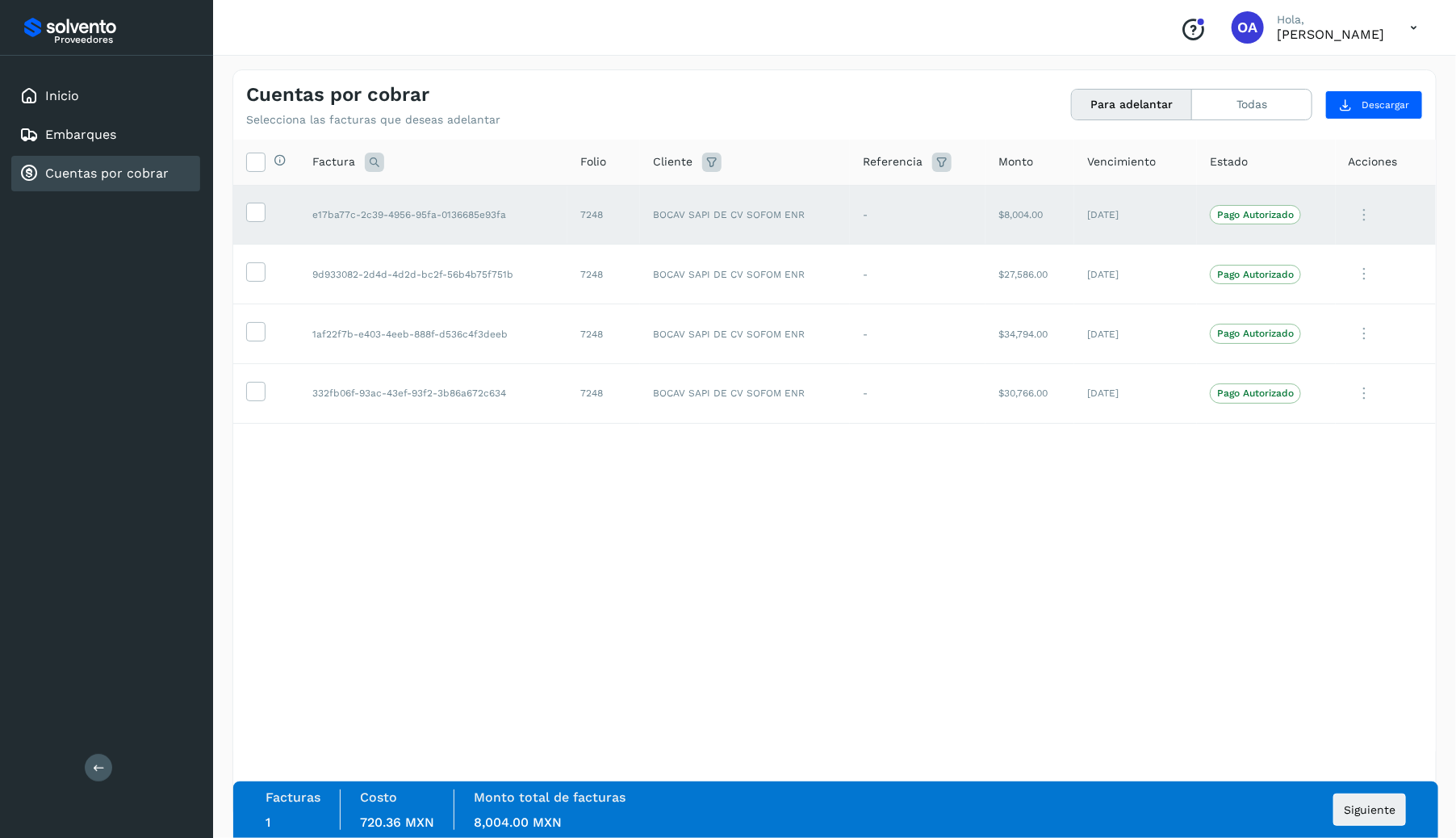
click at [1364, 225] on icon at bounding box center [1365, 214] width 32 height 33
click at [1350, 246] on button "Ver Detalle" at bounding box center [1326, 254] width 192 height 32
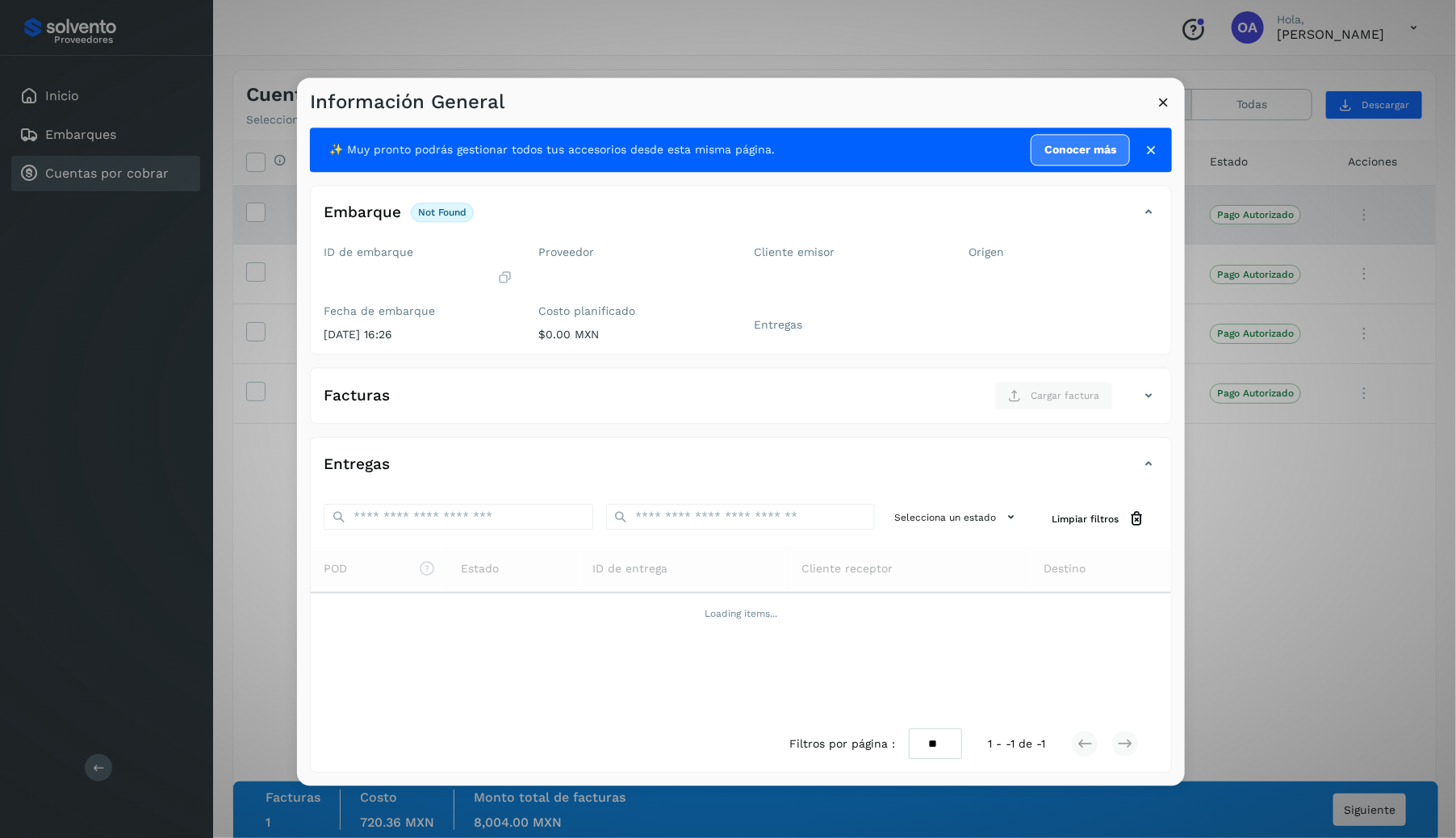
click at [1167, 111] on icon at bounding box center [1163, 102] width 17 height 17
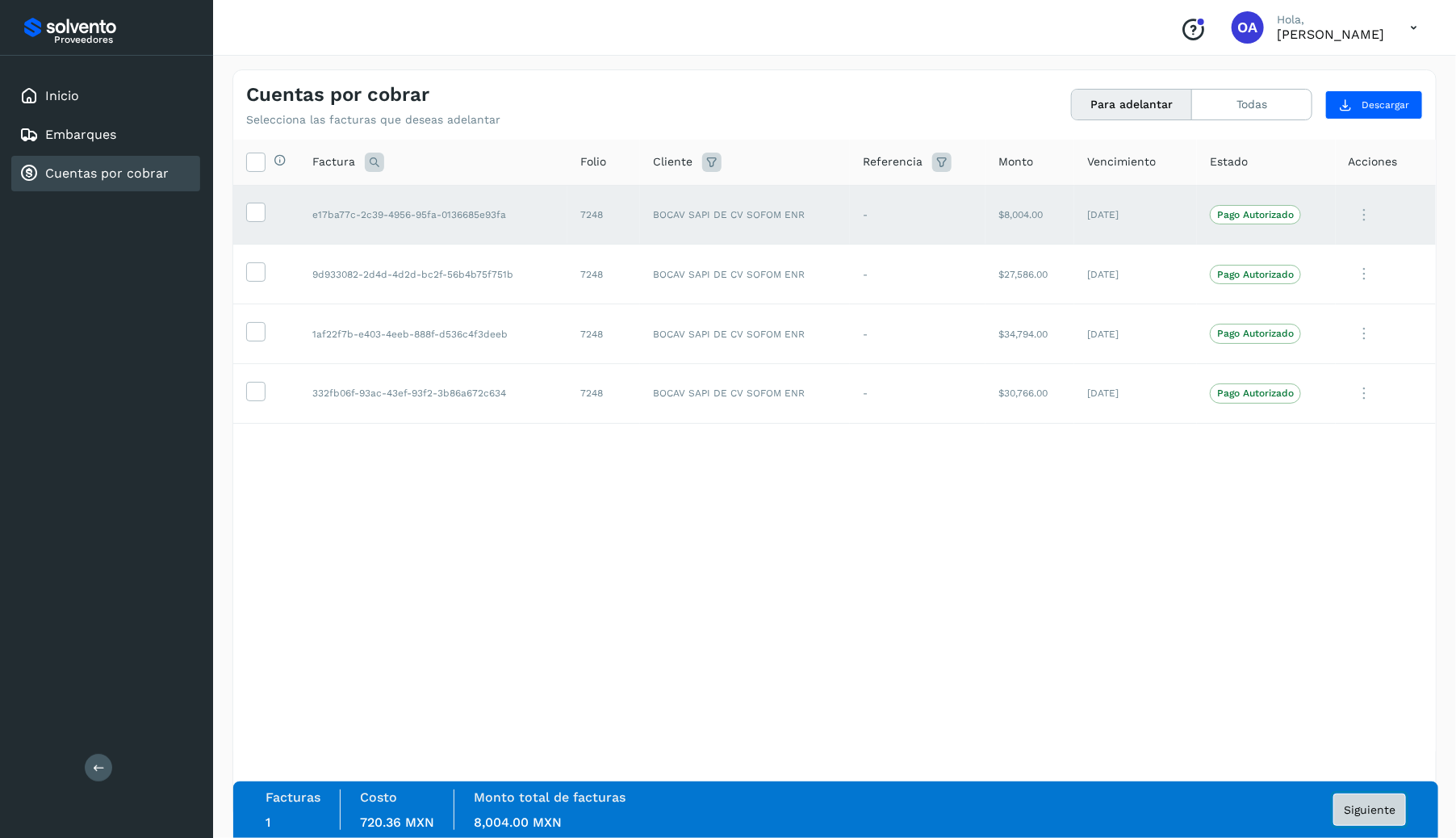
click at [1350, 802] on button "Siguiente" at bounding box center [1370, 810] width 73 height 32
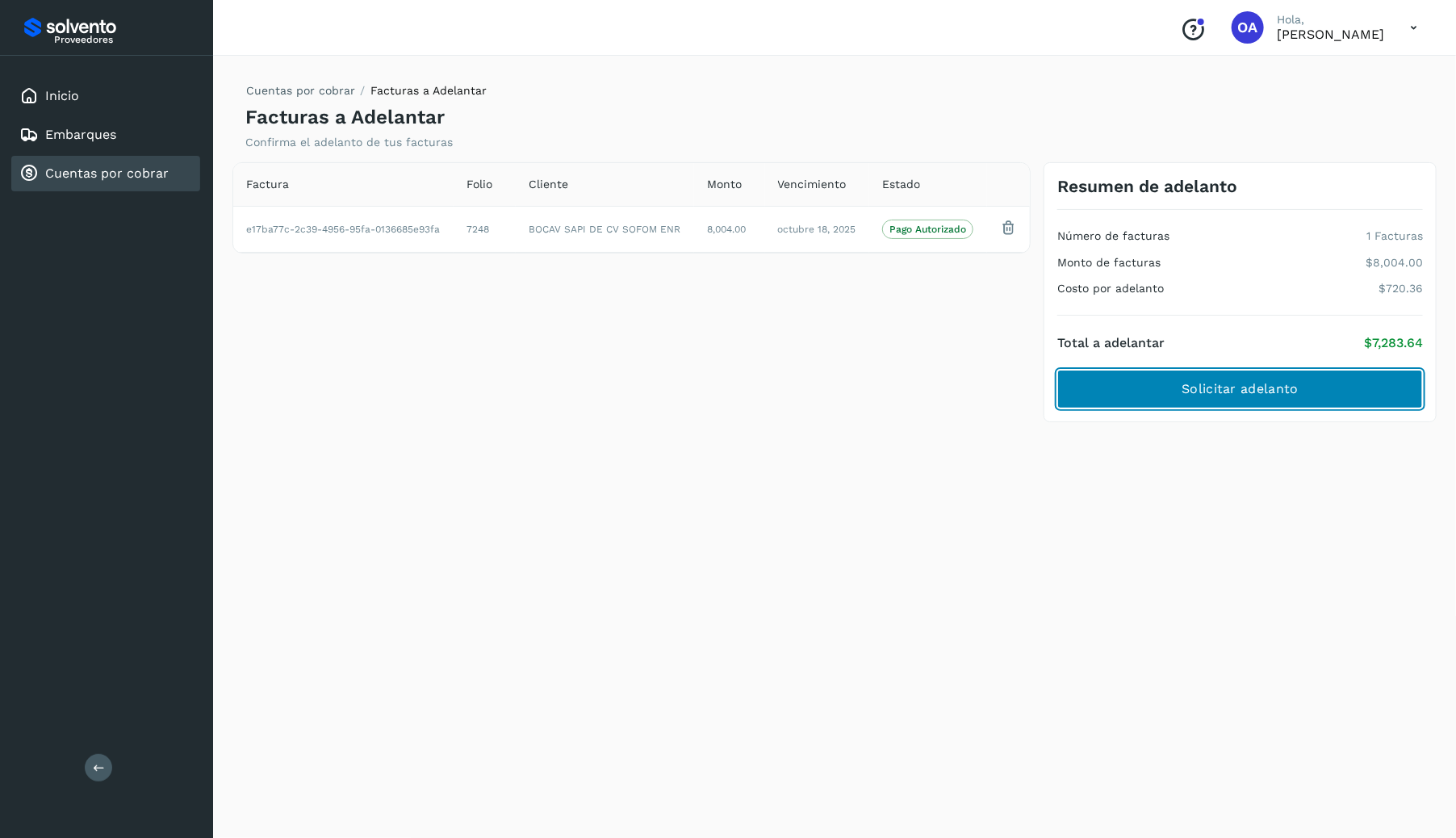
click at [1260, 396] on span "Solicitar adelanto" at bounding box center [1239, 389] width 116 height 18
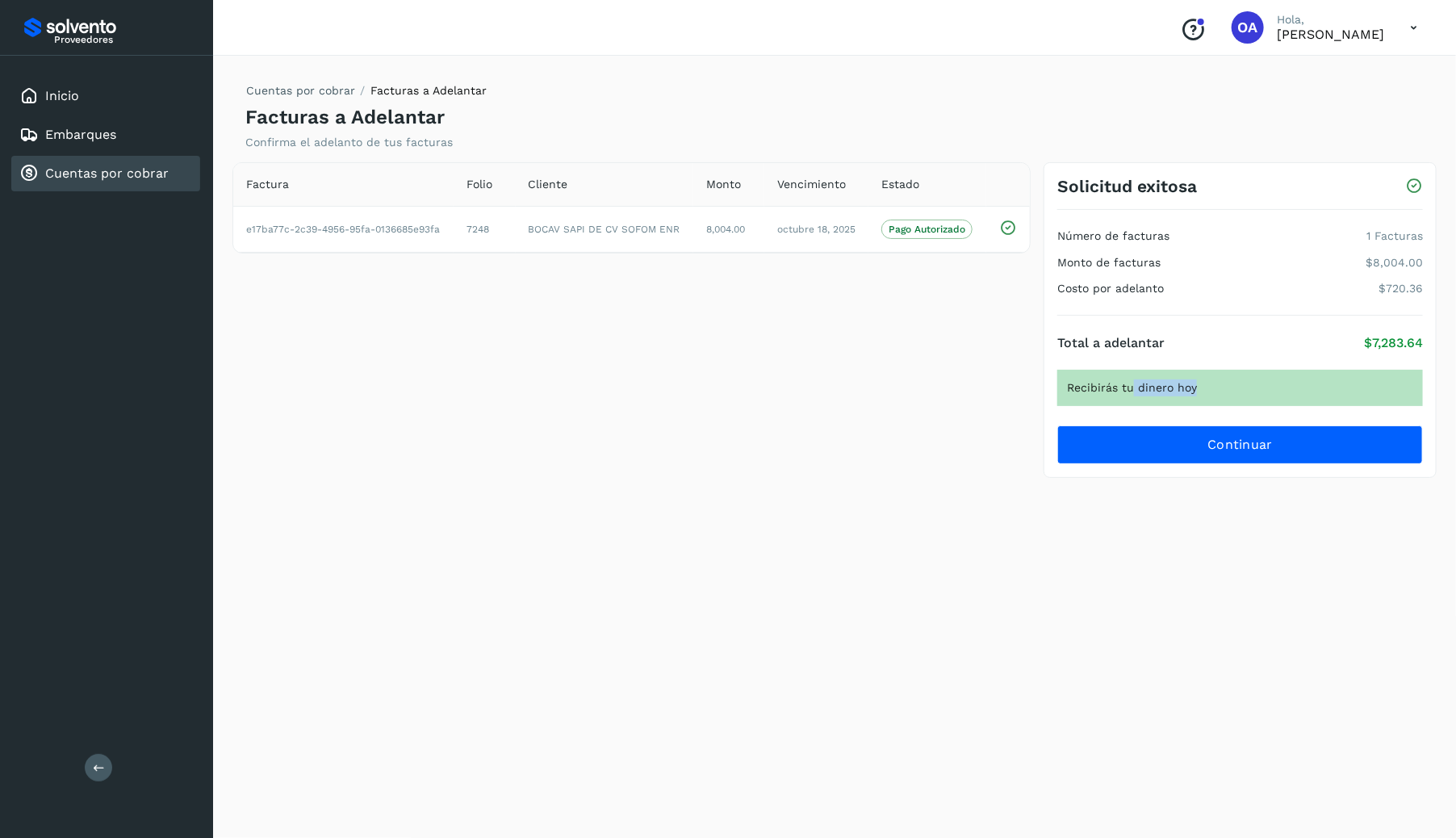
drag, startPoint x: 1131, startPoint y: 381, endPoint x: 1192, endPoint y: 380, distance: 61.0
click at [1192, 380] on div "Recibirás tu dinero hoy" at bounding box center [1240, 388] width 366 height 36
click at [1226, 408] on div "Total a adelantar $7,283.64 Recibirás tu dinero hoy Continuar" at bounding box center [1240, 390] width 366 height 149
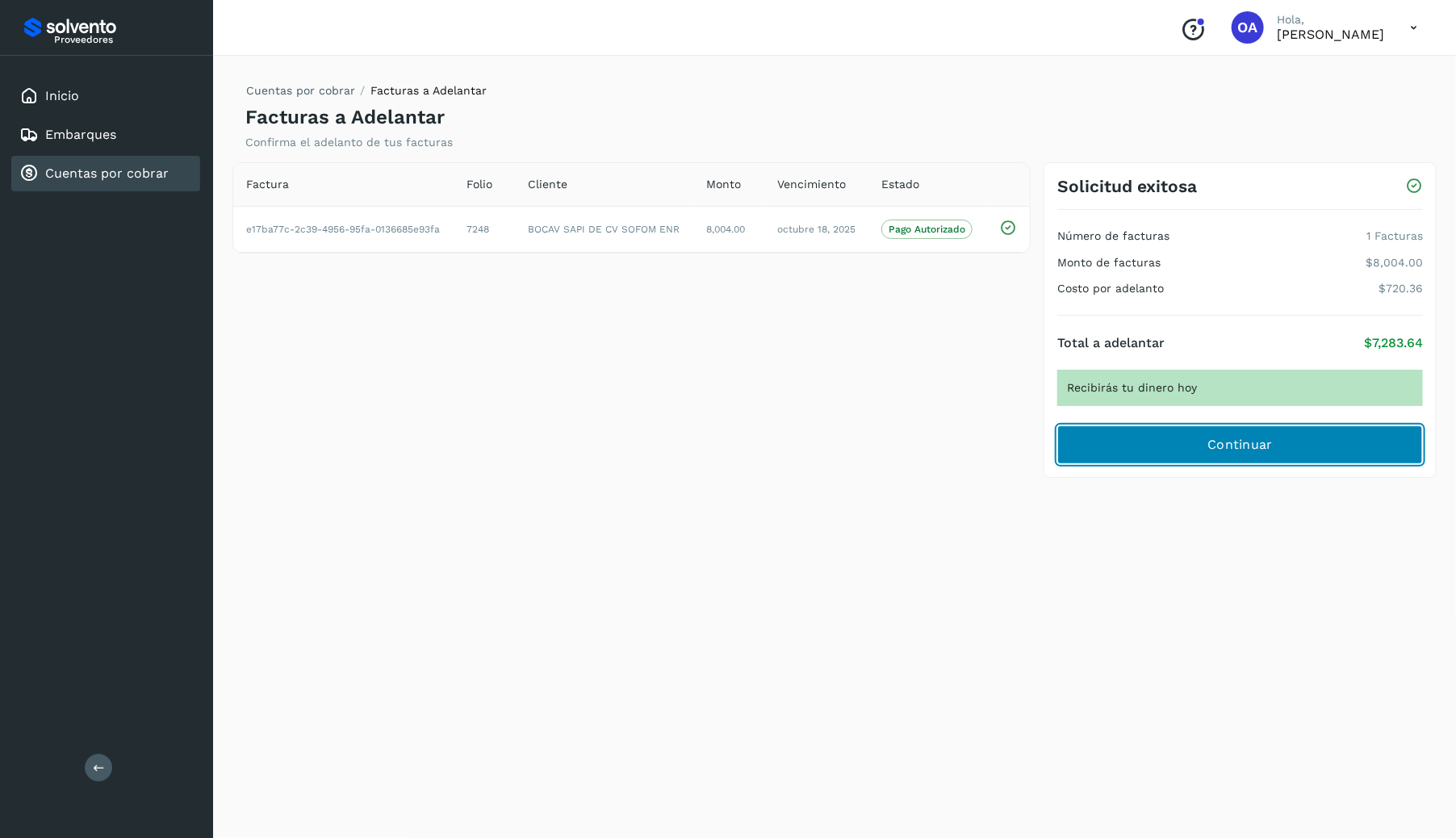
click at [1216, 439] on span "Continuar" at bounding box center [1241, 445] width 65 height 18
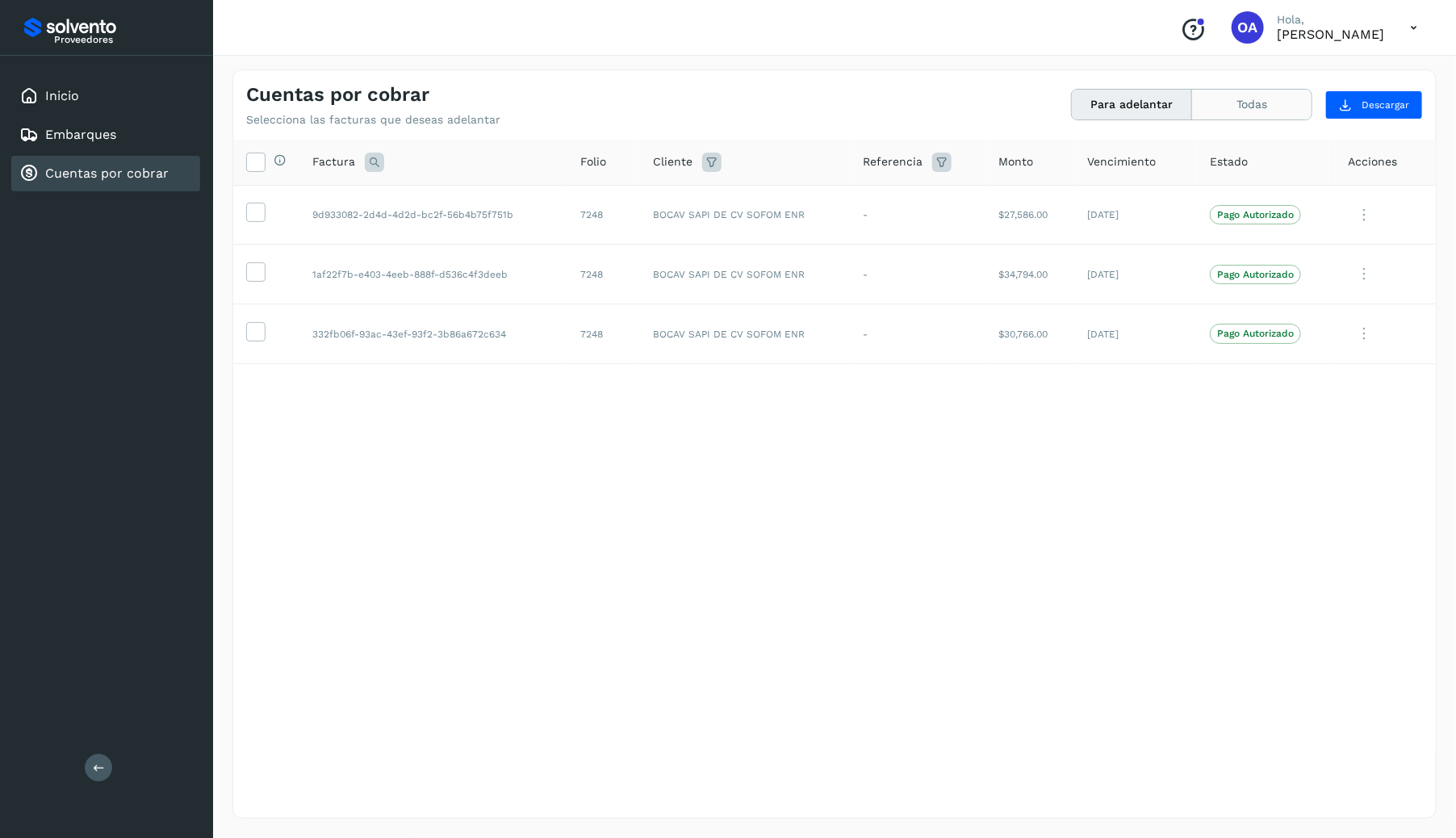
click at [1243, 100] on button "Todas" at bounding box center [1252, 104] width 119 height 30
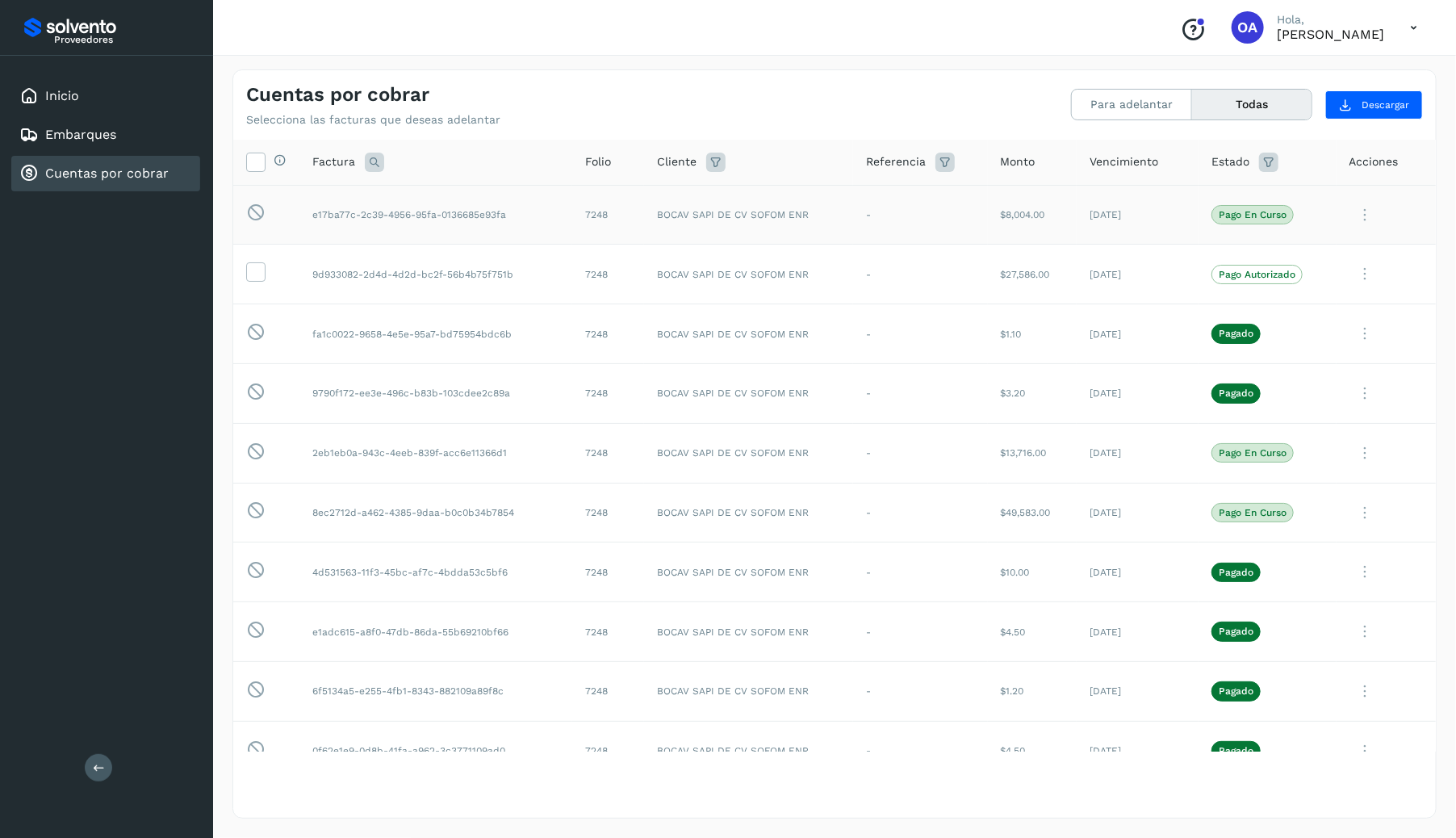
drag, startPoint x: 967, startPoint y: 213, endPoint x: 1034, endPoint y: 221, distance: 67.5
click at [1034, 221] on tr "Esta factura no está disponible para adelanto e17ba77c-2c39-4956-95fa-0136685e9…" at bounding box center [835, 214] width 1203 height 59
click at [1273, 231] on td "Pago en curso" at bounding box center [1267, 214] width 137 height 59
drag, startPoint x: 1217, startPoint y: 211, endPoint x: 1289, endPoint y: 217, distance: 72.2
click at [1289, 217] on span "Pago en curso" at bounding box center [1252, 215] width 82 height 19
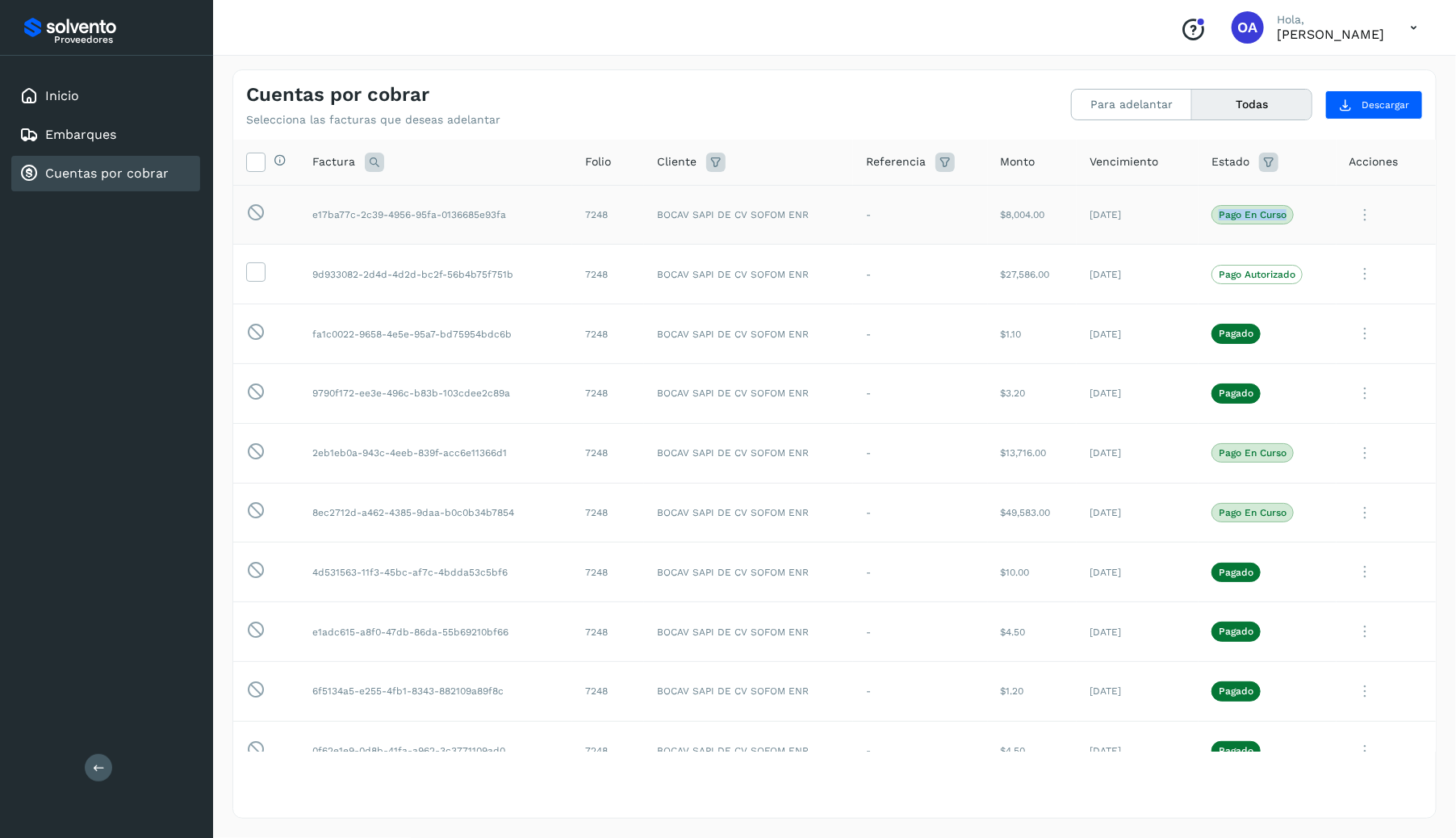
click at [1323, 221] on td "Pago en curso" at bounding box center [1267, 214] width 137 height 59
click at [1282, 136] on div "Cuentas por cobrar Selecciona las facturas que deseas adelantar Para adelantar …" at bounding box center [835, 443] width 1205 height 749
click at [1280, 148] on th "Estado" at bounding box center [1267, 163] width 137 height 46
click at [1279, 154] on icon at bounding box center [1269, 162] width 19 height 19
click at [1229, 202] on input "text" at bounding box center [1154, 201] width 174 height 26
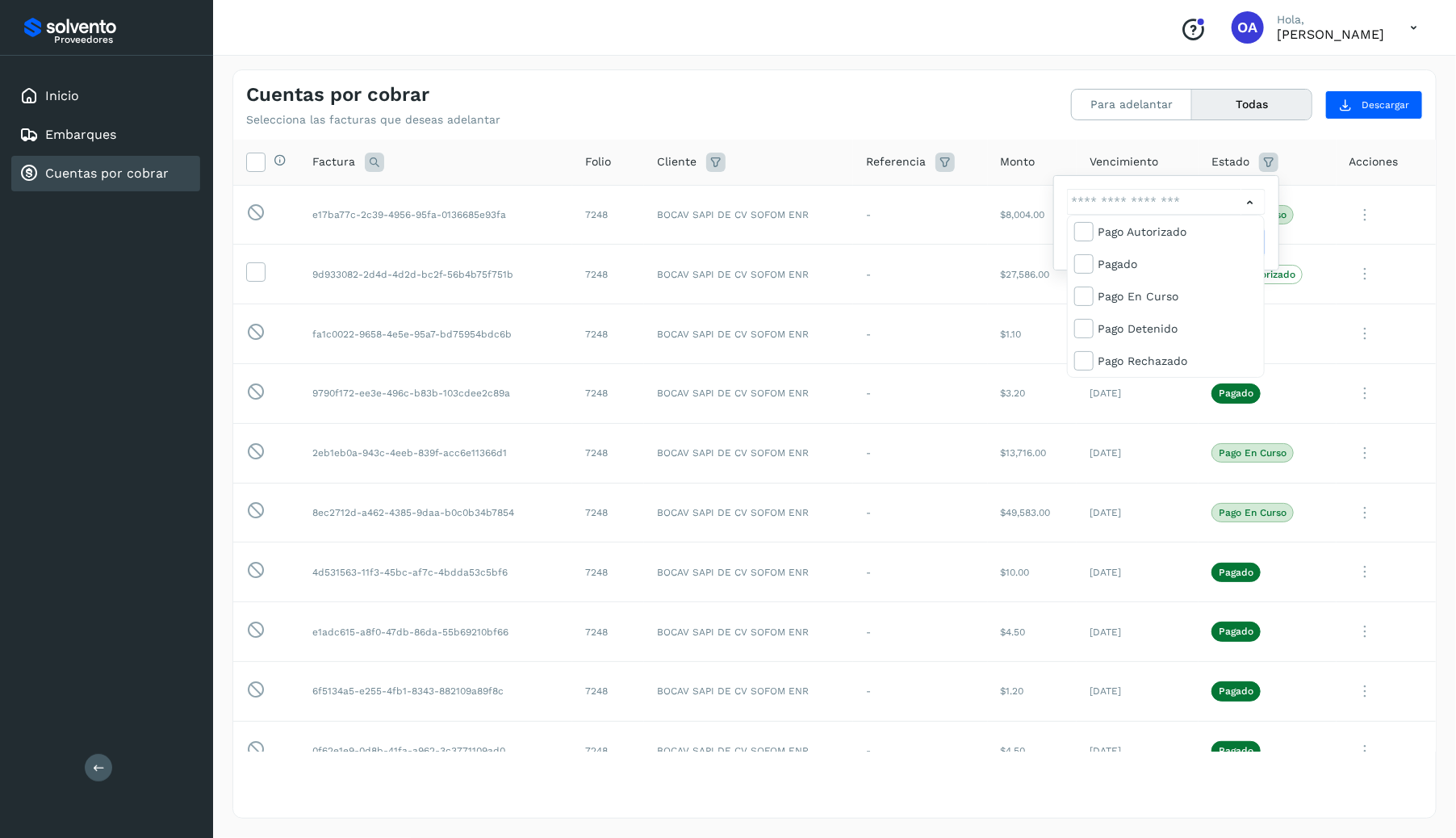
click at [1323, 186] on div at bounding box center [728, 419] width 1456 height 838
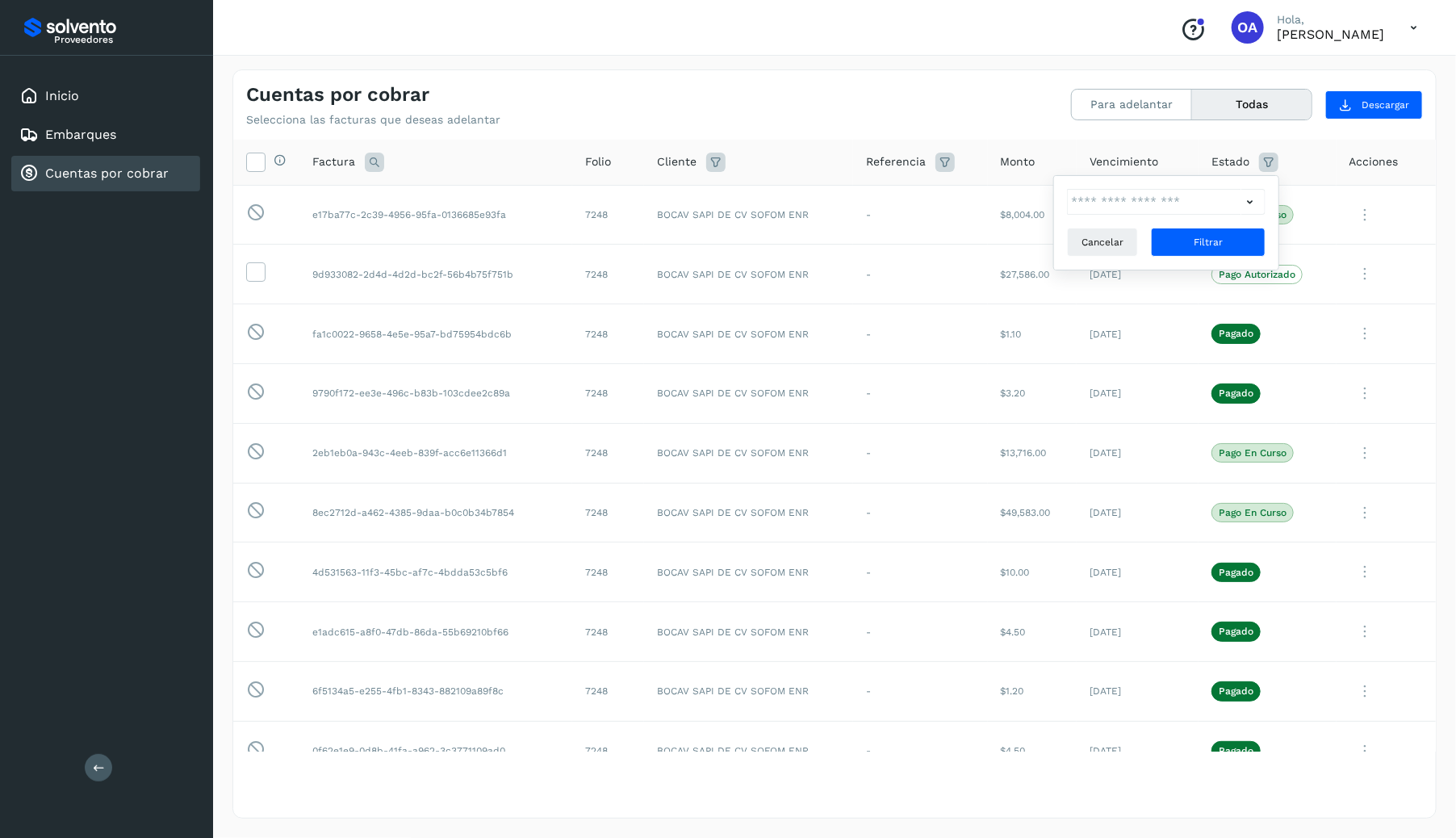
click at [1334, 154] on th "Estado Cancelar Filtrar" at bounding box center [1267, 163] width 137 height 46
click at [1374, 111] on span "Descargar" at bounding box center [1386, 104] width 48 height 14
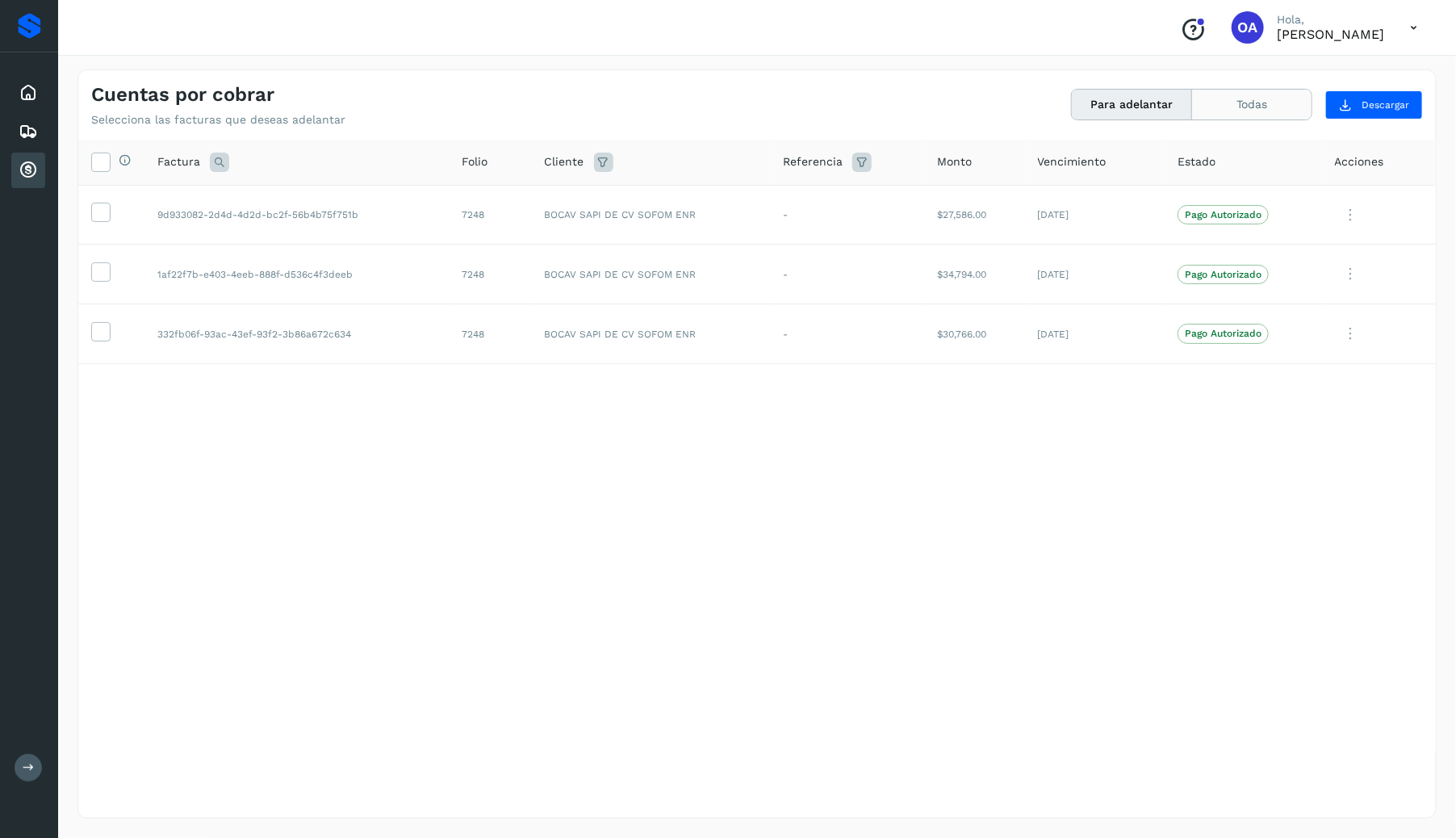
click at [1242, 104] on button "Todas" at bounding box center [1252, 104] width 119 height 30
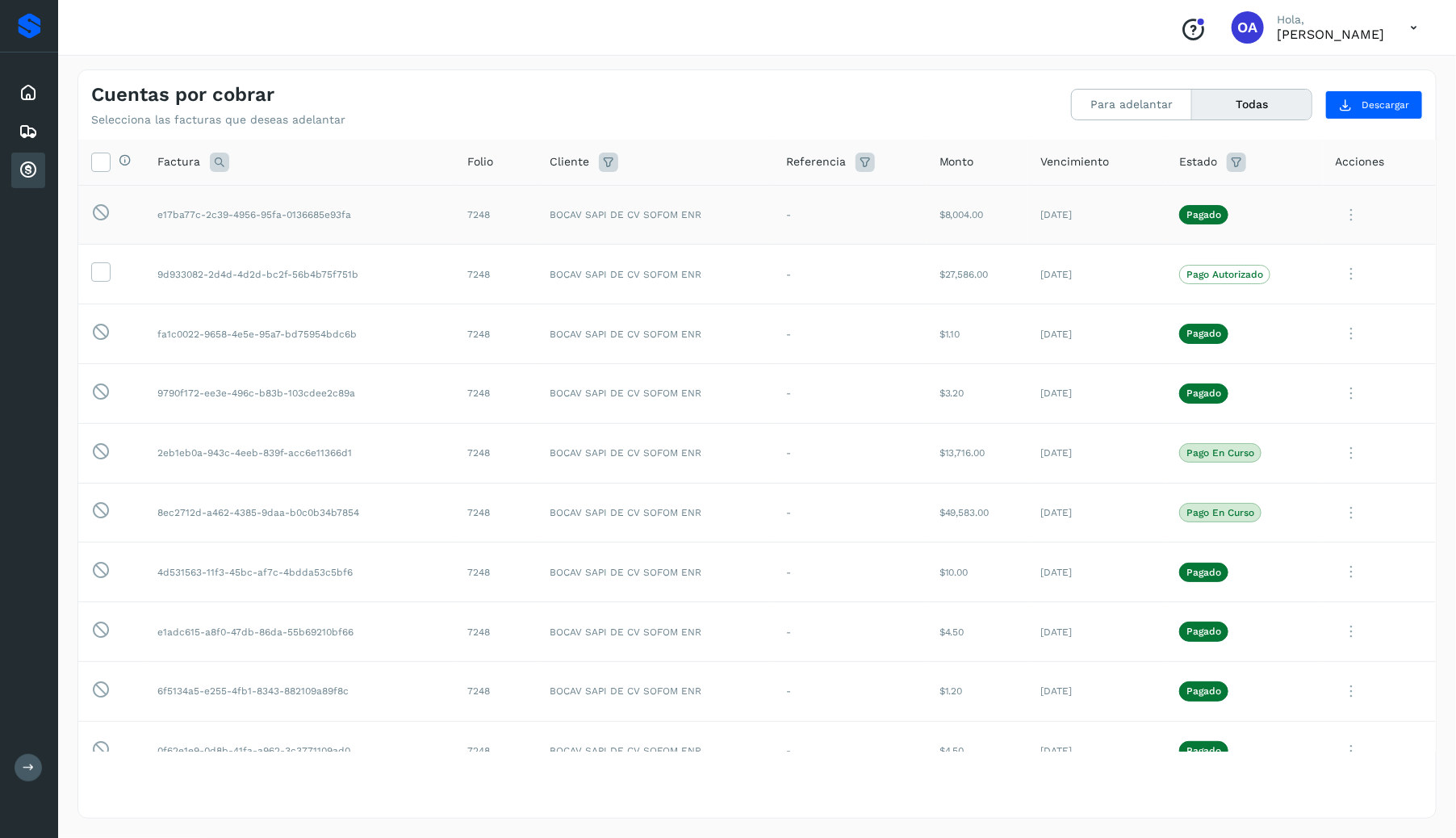
click at [1352, 218] on icon at bounding box center [1352, 214] width 32 height 33
click at [1348, 378] on div at bounding box center [728, 419] width 1456 height 838
click at [1351, 396] on icon at bounding box center [1352, 393] width 32 height 33
click at [1196, 357] on div at bounding box center [728, 419] width 1456 height 838
click at [1348, 217] on icon at bounding box center [1352, 214] width 32 height 33
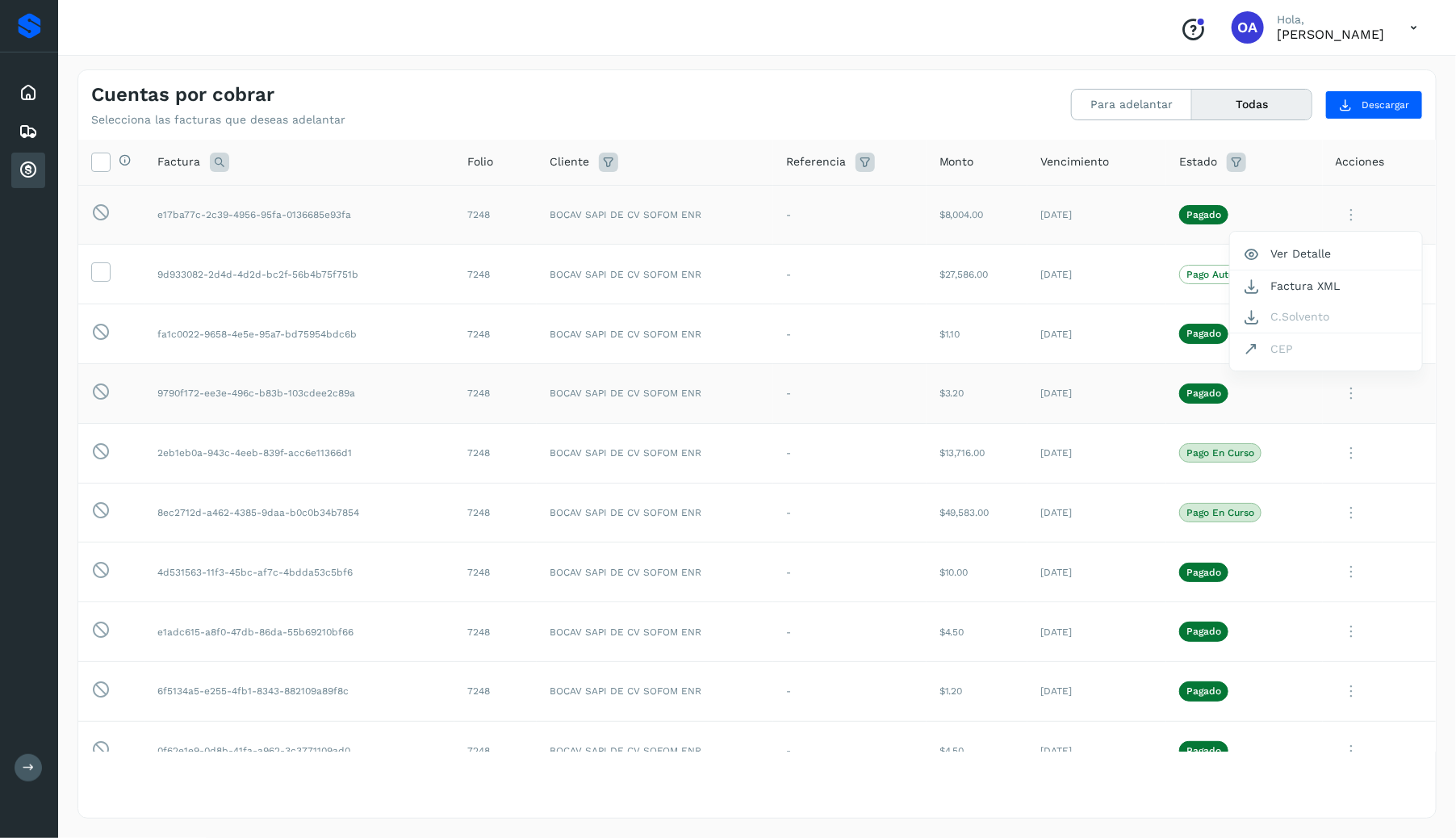
click at [1327, 412] on div at bounding box center [728, 419] width 1456 height 838
click at [1352, 399] on icon at bounding box center [1352, 393] width 32 height 33
click at [1296, 522] on button "CEP" at bounding box center [1326, 527] width 192 height 31
click at [1352, 219] on icon at bounding box center [1352, 214] width 32 height 33
click at [1046, 185] on div at bounding box center [728, 419] width 1456 height 838
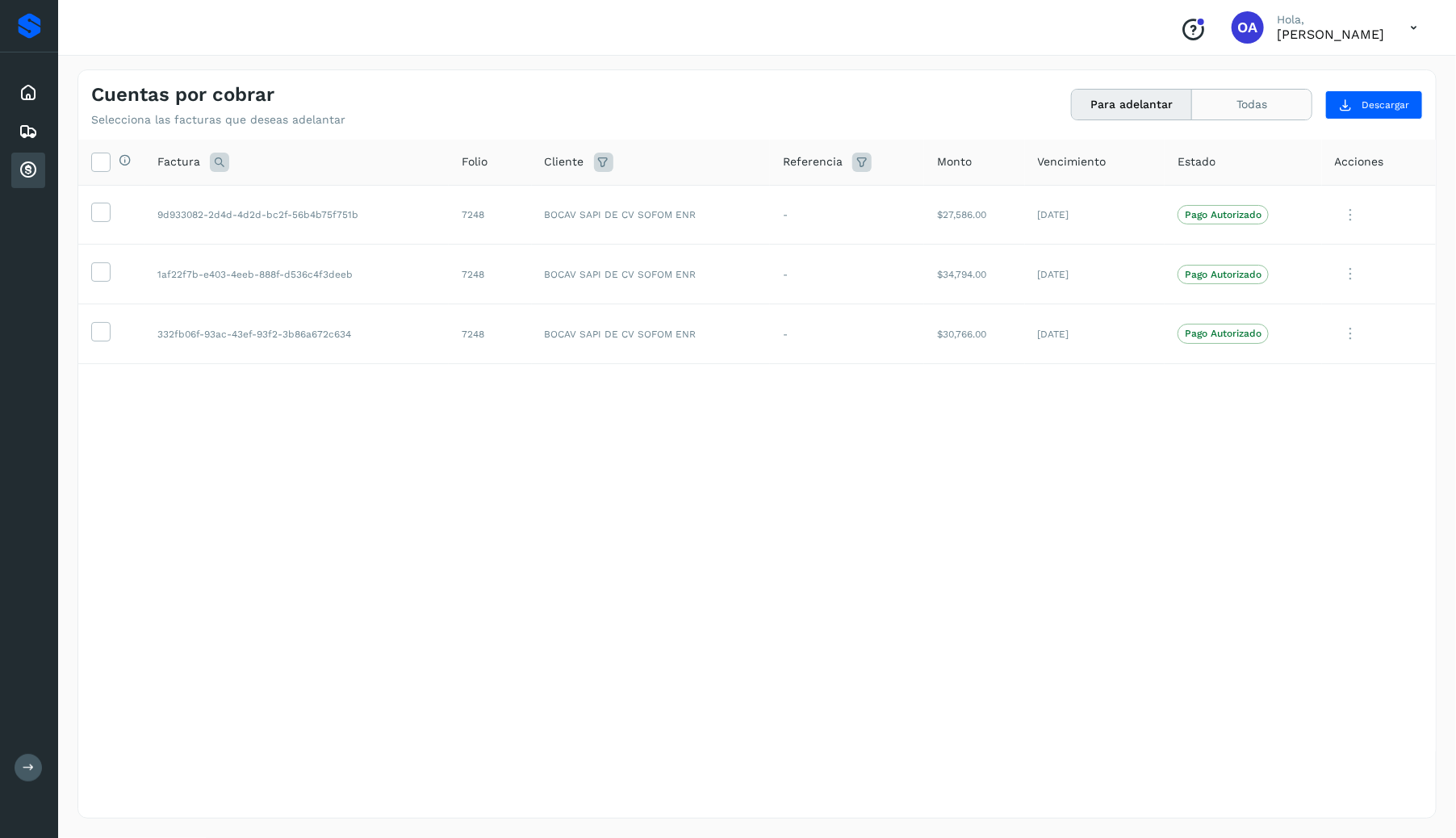
click at [1253, 111] on button "Todas" at bounding box center [1252, 104] width 119 height 30
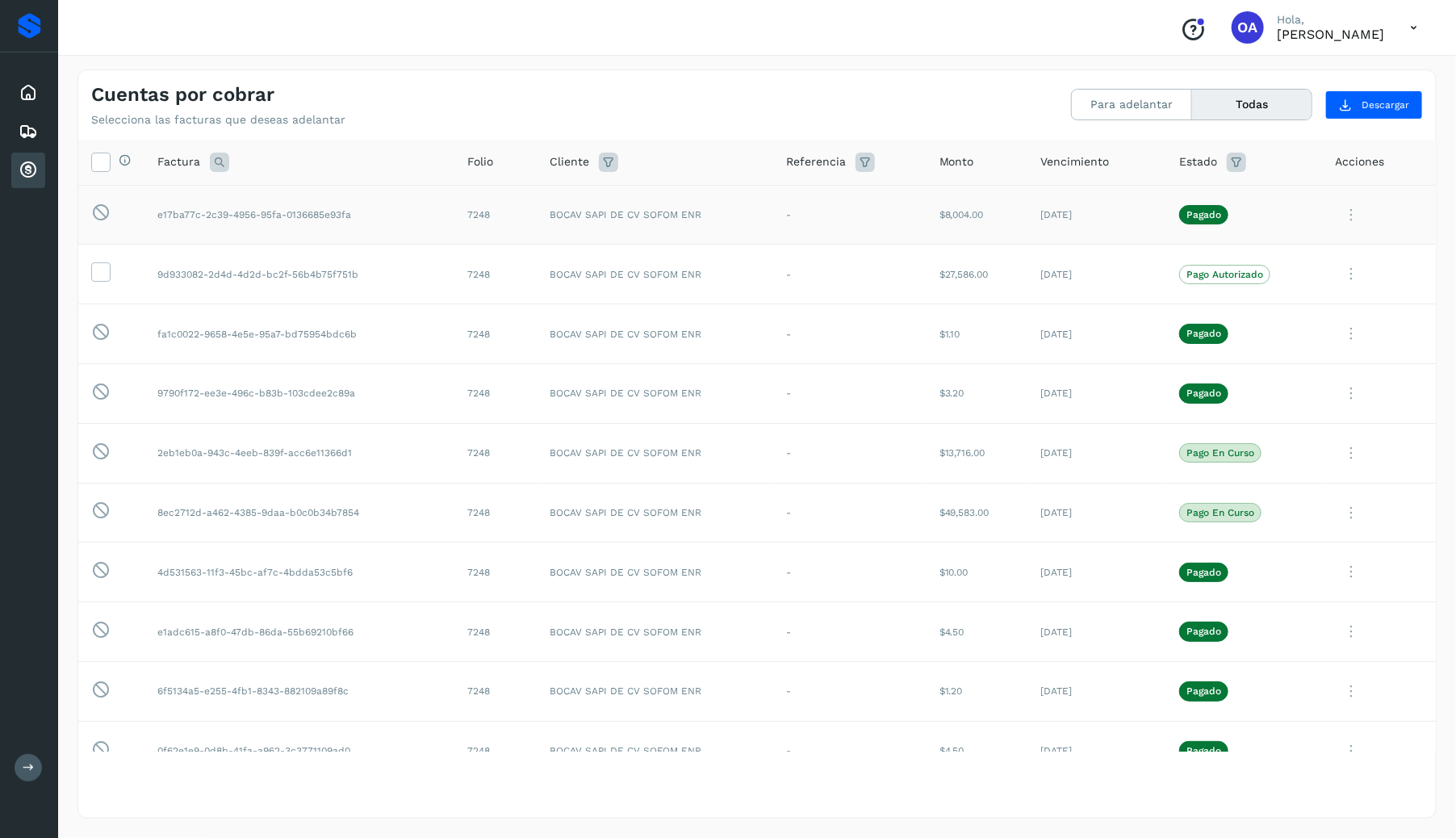
click at [1348, 216] on icon at bounding box center [1352, 214] width 32 height 33
click at [1076, 59] on div at bounding box center [728, 419] width 1456 height 838
click at [1401, 40] on icon at bounding box center [1414, 27] width 33 height 33
click at [1393, 34] on div at bounding box center [728, 419] width 1456 height 838
click at [25, 769] on icon at bounding box center [29, 768] width 12 height 12
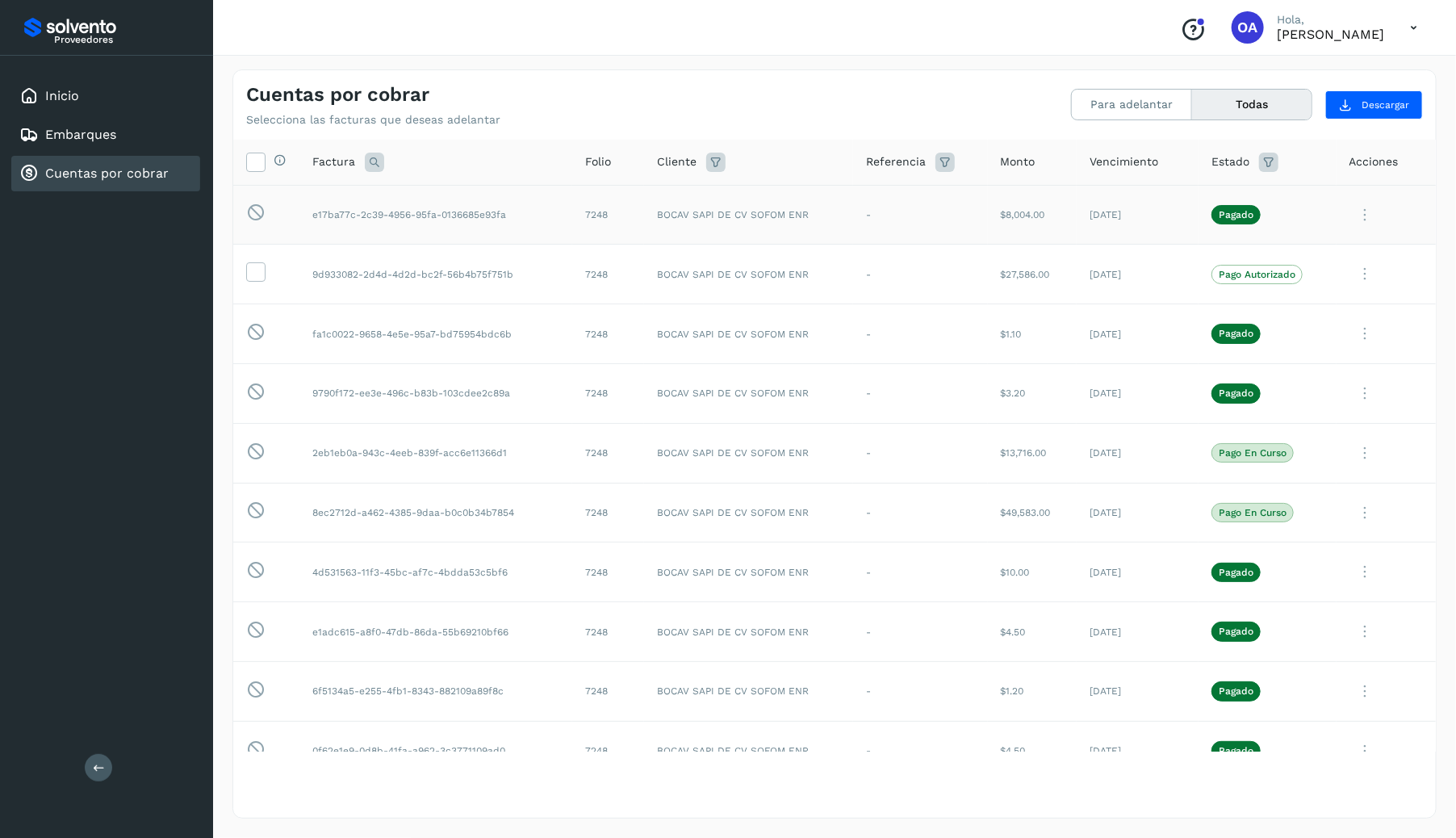
click at [1414, 23] on icon at bounding box center [1414, 27] width 33 height 33
click at [1327, 77] on div "Cerrar sesión" at bounding box center [1333, 73] width 192 height 31
